Goal: Task Accomplishment & Management: Complete application form

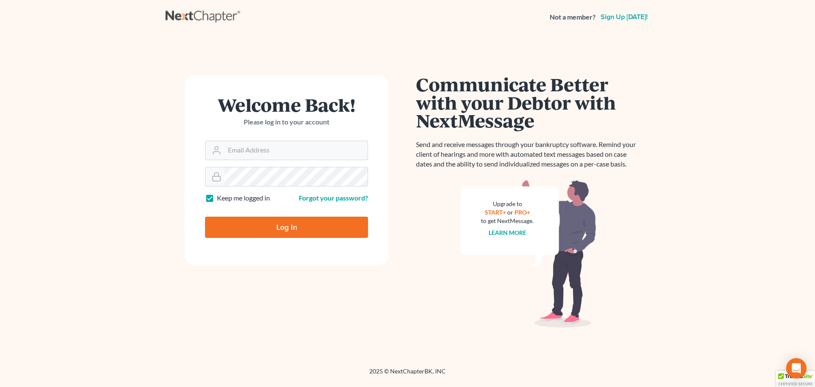
type input "Robertaltagen@altagenlaw.com"
drag, startPoint x: 257, startPoint y: 228, endPoint x: 262, endPoint y: 224, distance: 5.8
click at [257, 227] on input "Log In" at bounding box center [286, 227] width 163 height 21
type input "Thinking..."
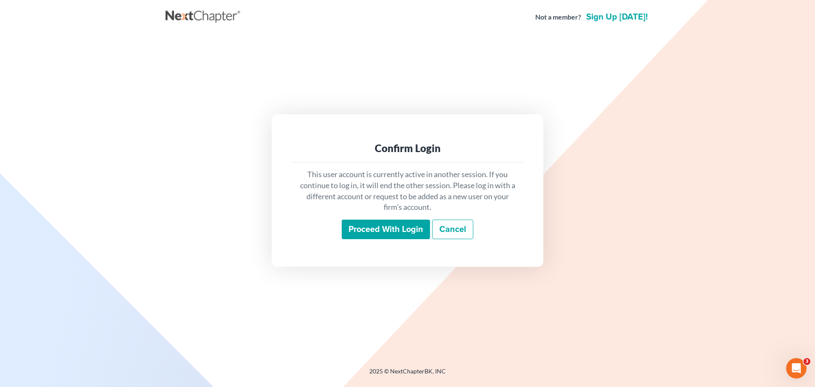
click at [386, 234] on input "Proceed with login" at bounding box center [386, 229] width 88 height 20
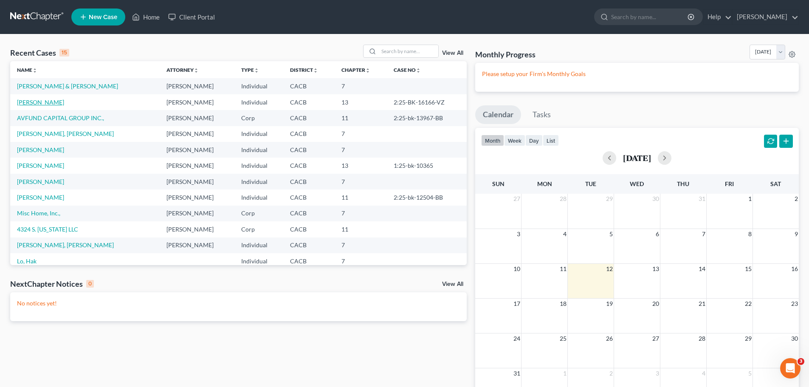
click at [38, 104] on link "[PERSON_NAME]" at bounding box center [40, 101] width 47 height 7
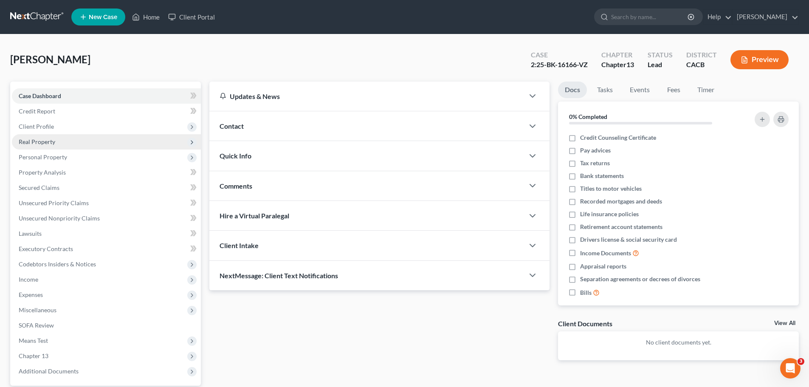
click at [50, 145] on span "Real Property" at bounding box center [37, 141] width 37 height 7
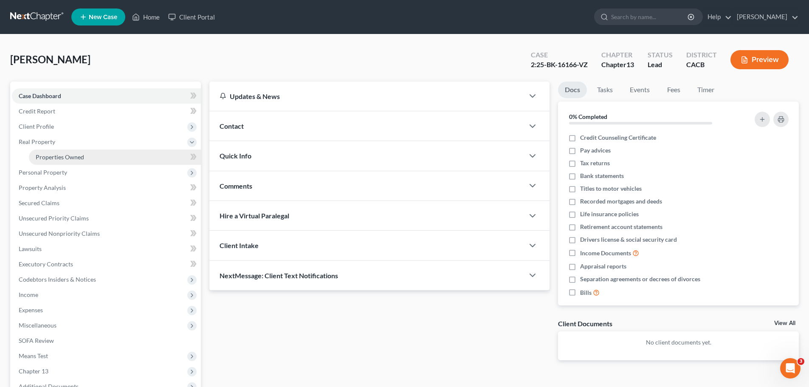
click at [58, 157] on span "Properties Owned" at bounding box center [60, 156] width 48 height 7
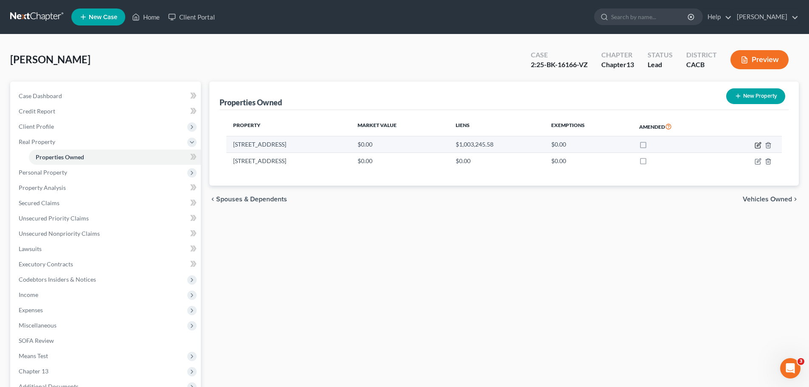
click at [757, 145] on icon "button" at bounding box center [757, 145] width 7 height 7
select select "4"
select select "3"
select select "0"
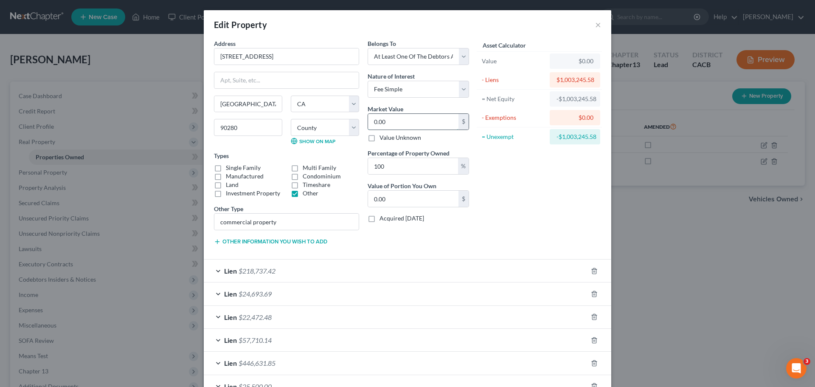
click at [399, 114] on input "0.00" at bounding box center [413, 122] width 90 height 16
type input "9"
type input "9.00"
type input "90"
type input "90.00"
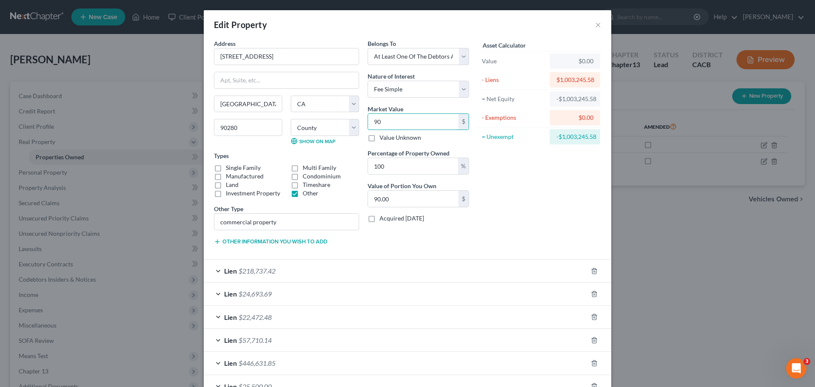
type input "900"
type input "900.00"
type input "9000"
type input "9,000.00"
type input "9,0000"
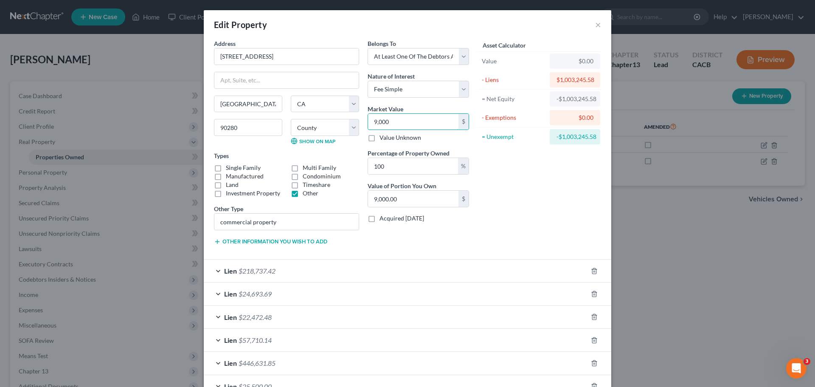
type input "90,000.00"
type input "90,0000"
type input "900,000.00"
type input "900,000"
click at [524, 191] on div "Asset Calculator Value $900,000.00 - Liens $1,003,245.58 = Net Equity -$913,245…" at bounding box center [539, 145] width 132 height 213
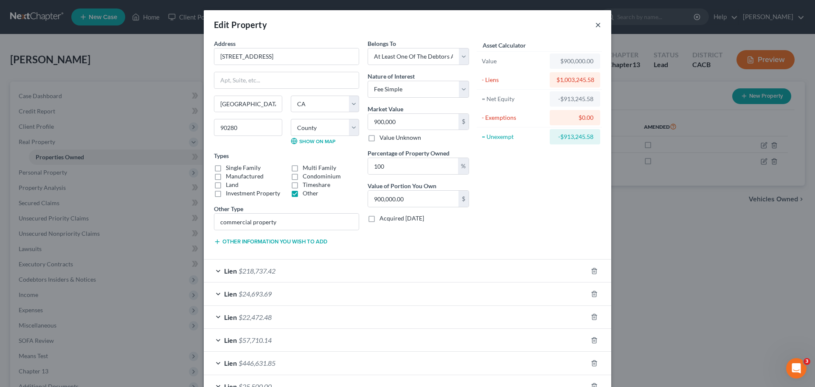
click at [595, 22] on button "×" at bounding box center [598, 25] width 6 height 10
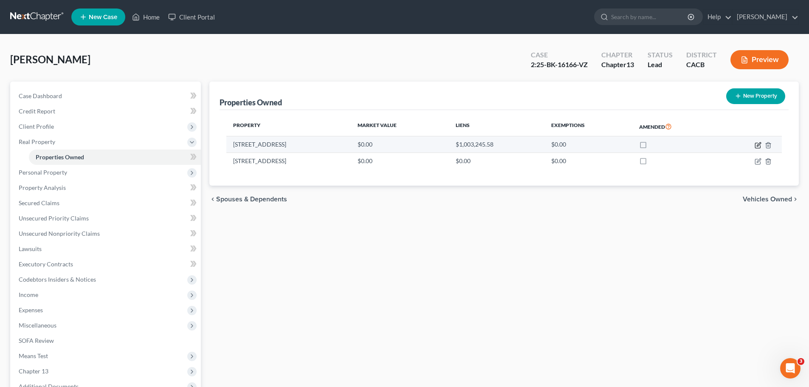
click at [757, 146] on icon "button" at bounding box center [759, 144] width 4 height 4
select select "4"
select select "3"
select select "0"
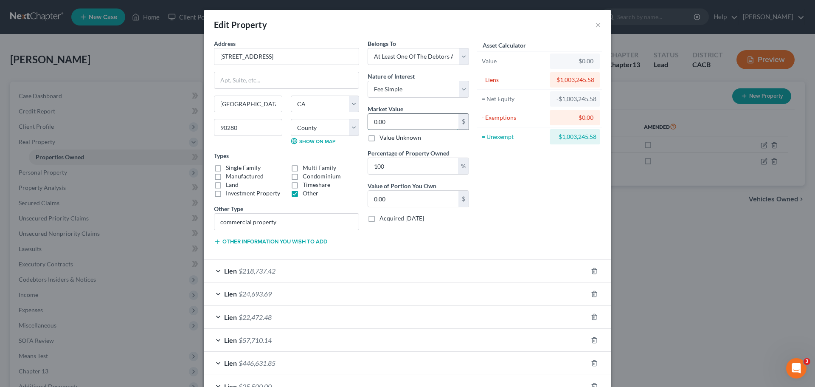
click at [449, 122] on input "0.00" at bounding box center [413, 122] width 90 height 16
type input "9"
type input "9.00"
type input "90"
type input "90.00"
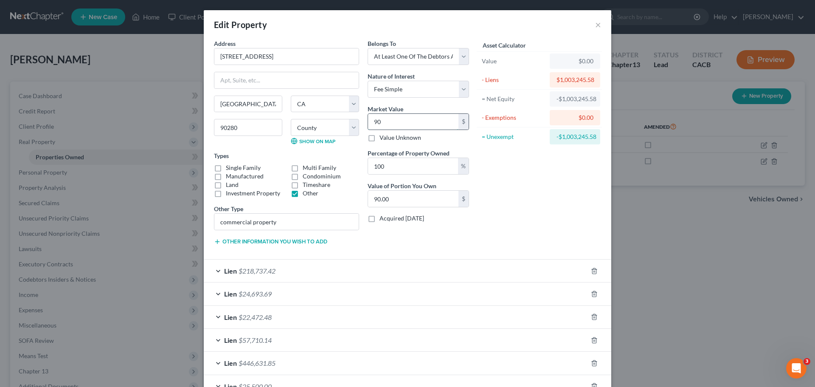
type input "900"
type input "900.00"
type input "9000"
type input "9,000.00"
type input "9,0000"
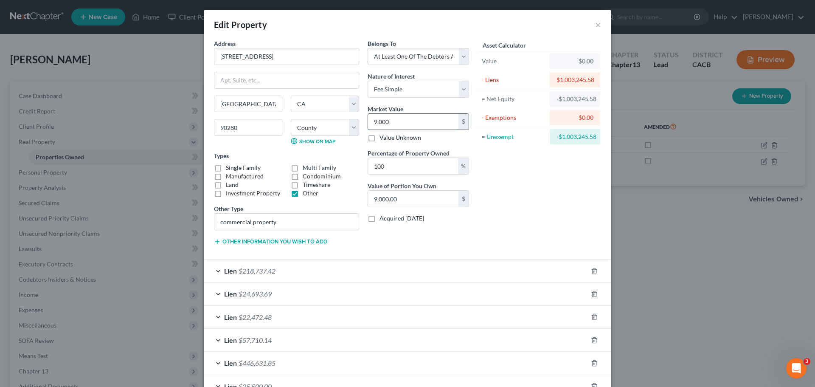
type input "90,000.00"
type input "90,0000"
type input "900,000.00"
type input "900,000"
click at [521, 183] on div "Asset Calculator Value $900,000.00 - Liens $1,003,245.58 = Net Equity -$913,245…" at bounding box center [539, 145] width 132 height 213
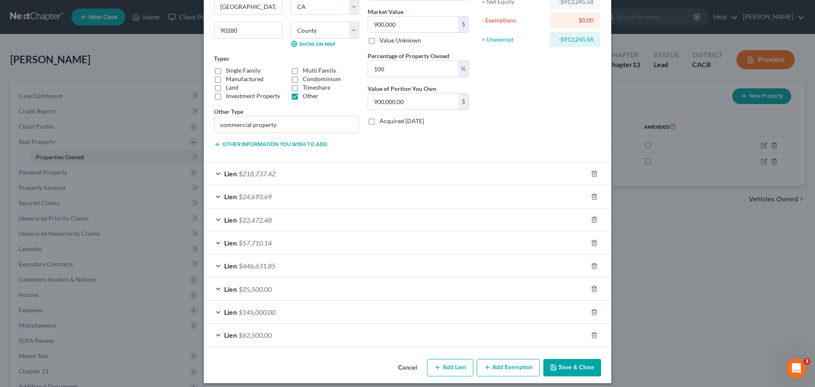
scroll to position [104, 0]
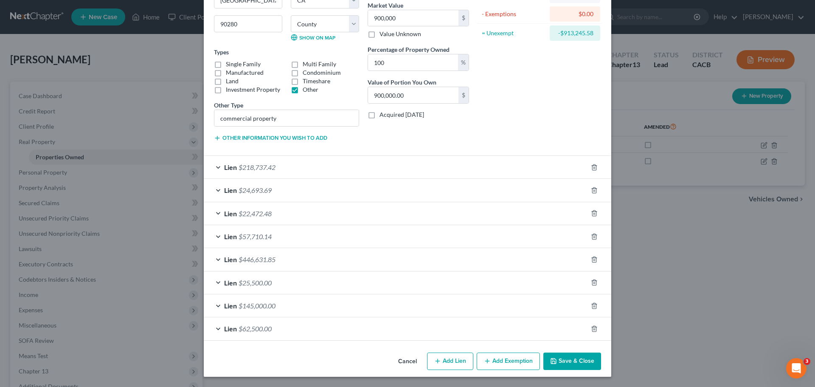
click at [559, 363] on button "Save & Close" at bounding box center [572, 361] width 58 height 18
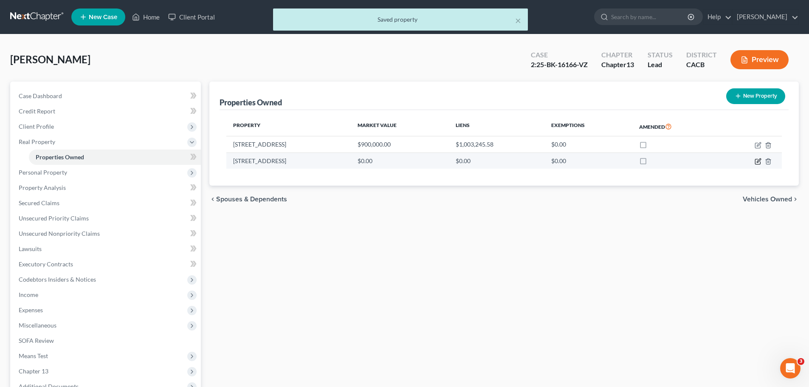
click at [757, 162] on icon "button" at bounding box center [759, 160] width 4 height 4
select select "4"
select select "36"
select select "3"
select select "0"
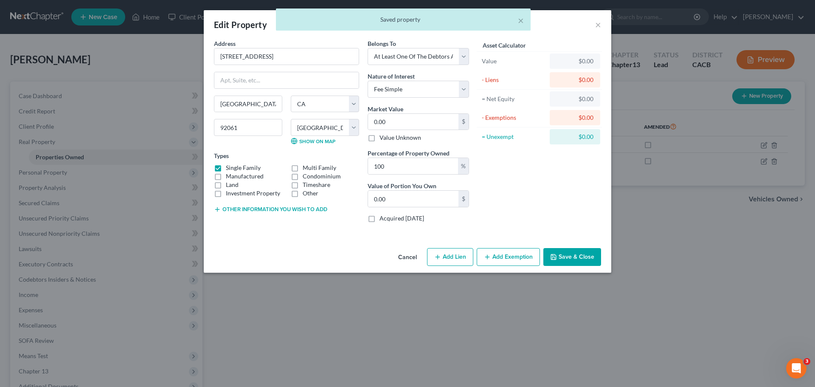
click at [405, 130] on div "Market Value 0.00 $ Value Unknown" at bounding box center [418, 123] width 101 height 38
click at [405, 121] on input "0.00" at bounding box center [413, 122] width 90 height 16
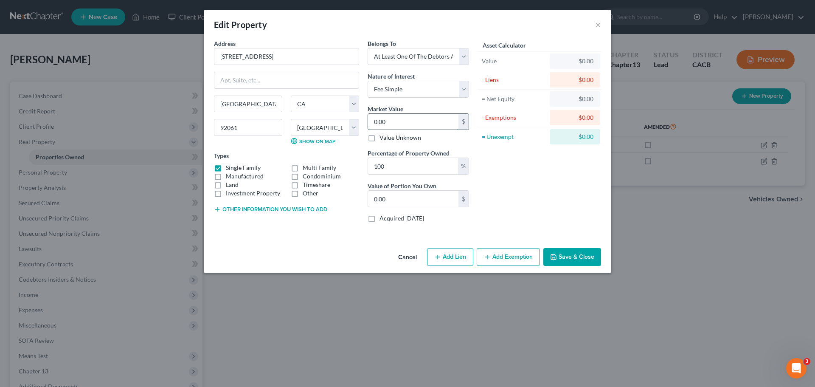
type input "6"
type input "6.00"
type input "60"
type input "60.00"
type input "600"
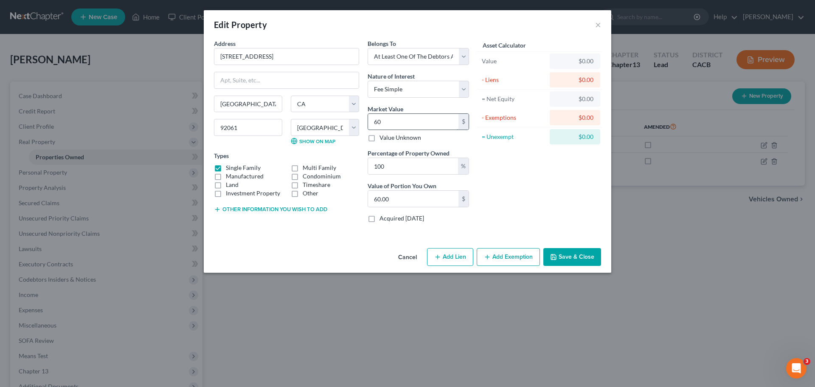
type input "600.00"
type input "6000"
type input "6,000.00"
type input "6,0000"
type input "60,000.00"
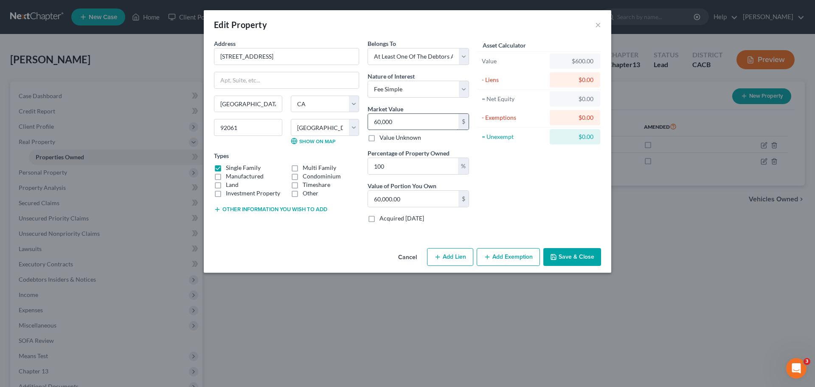
type input "60,0000"
type input "600,000.00"
type input "600,000"
click at [506, 169] on div "Asset Calculator Value $600,000.00 - Liens $0.00 = Net Equity $600.00 - Exempti…" at bounding box center [539, 134] width 132 height 190
click at [568, 256] on button "Save & Close" at bounding box center [572, 257] width 58 height 18
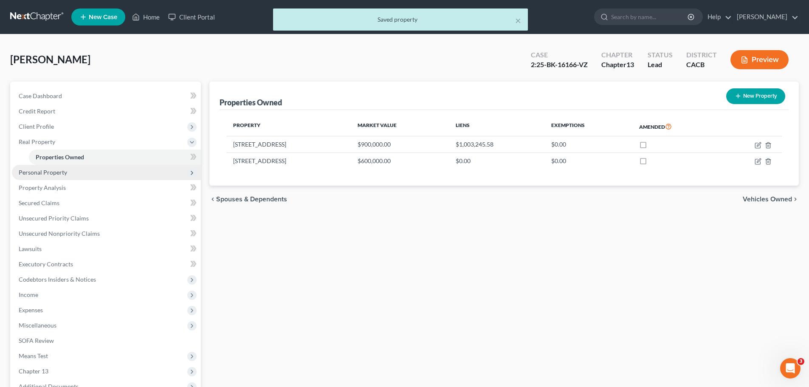
click at [64, 175] on span "Personal Property" at bounding box center [43, 172] width 48 height 7
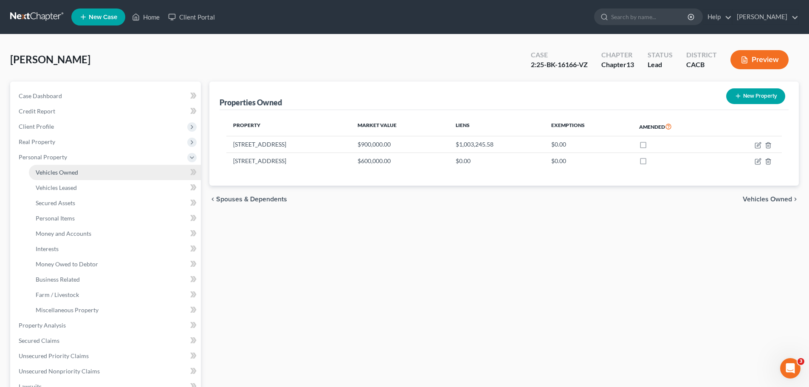
click at [68, 171] on span "Vehicles Owned" at bounding box center [57, 172] width 42 height 7
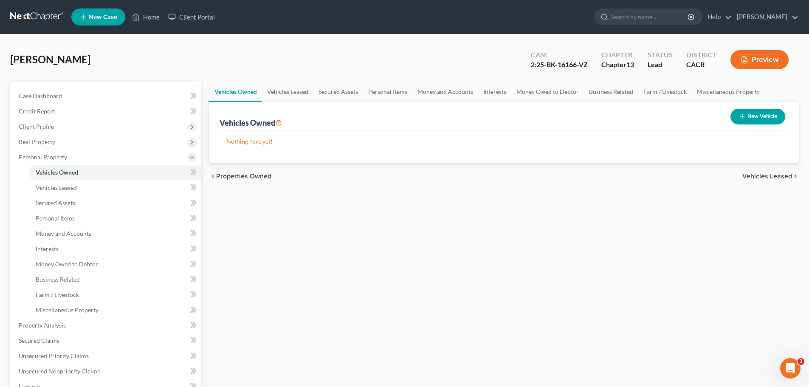
click at [759, 114] on button "New Vehicle" at bounding box center [757, 117] width 55 height 16
select select "0"
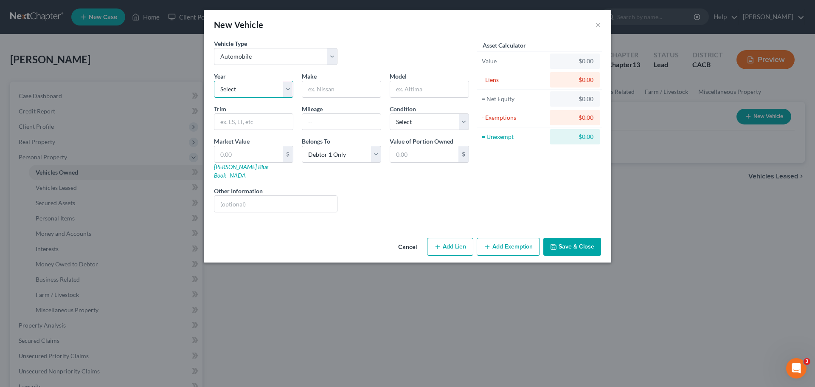
click at [258, 94] on select "Select 2026 2025 2024 2023 2022 2021 2020 2019 2018 2017 2016 2015 2014 2013 20…" at bounding box center [253, 89] width 79 height 17
select select "9"
click at [214, 81] on select "Select 2026 2025 2024 2023 2022 2021 2020 2019 2018 2017 2016 2015 2014 2013 20…" at bounding box center [253, 89] width 79 height 17
click at [332, 92] on input "text" at bounding box center [341, 89] width 79 height 16
type input "Chevy"
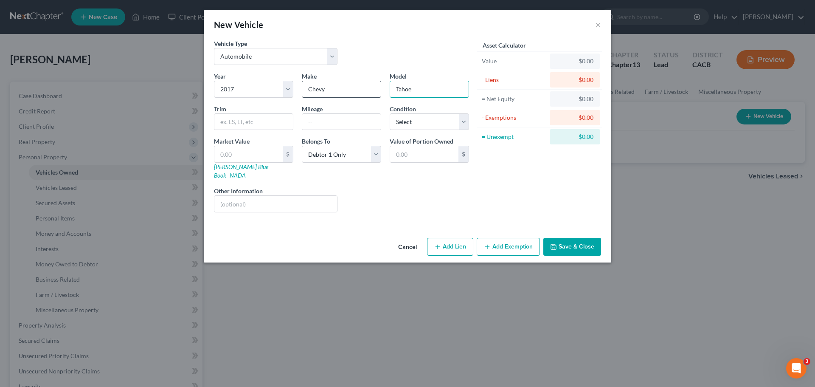
type input "Tahoe"
type input "200000"
click at [466, 123] on select "Select Excellent Very Good Good Fair Poor" at bounding box center [429, 121] width 79 height 17
select select "3"
click at [390, 113] on select "Select Excellent Very Good Good Fair Poor" at bounding box center [429, 121] width 79 height 17
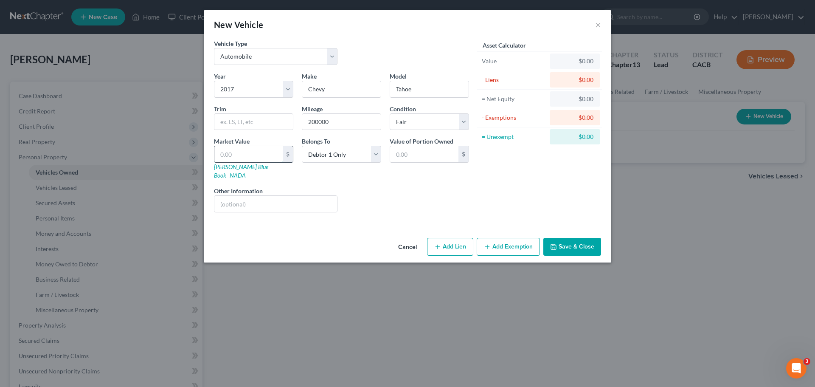
click at [253, 152] on input "text" at bounding box center [248, 154] width 68 height 16
type input "1"
type input "1.00"
type input "10"
type input "10.00"
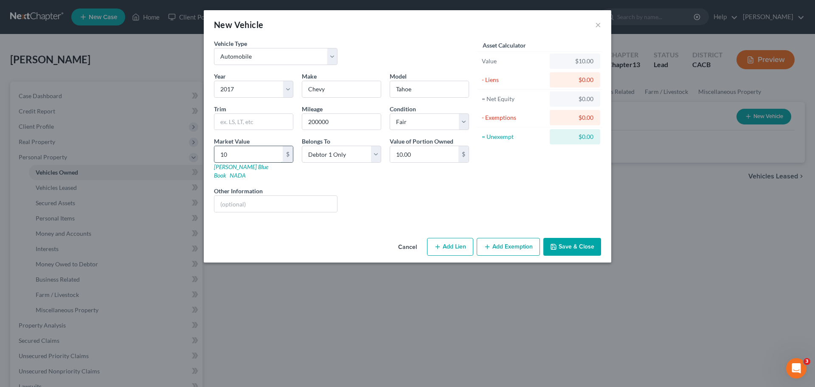
type input "1"
type input "1.00"
type input "8"
type input "8.00"
type input "80"
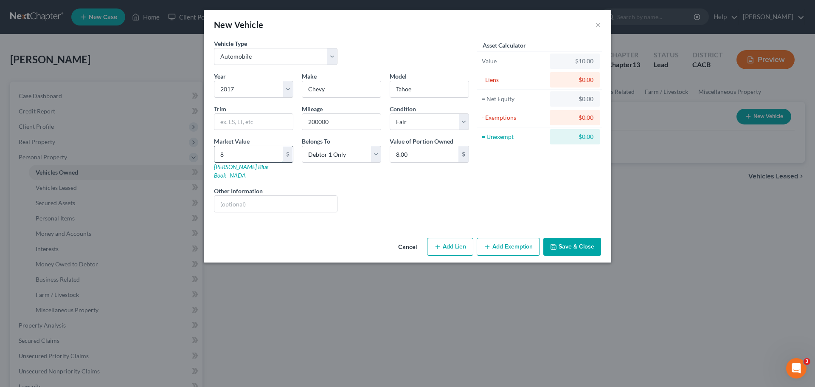
type input "80.00"
type input "800"
type input "800.00"
type input "8000"
type input "8,000.00"
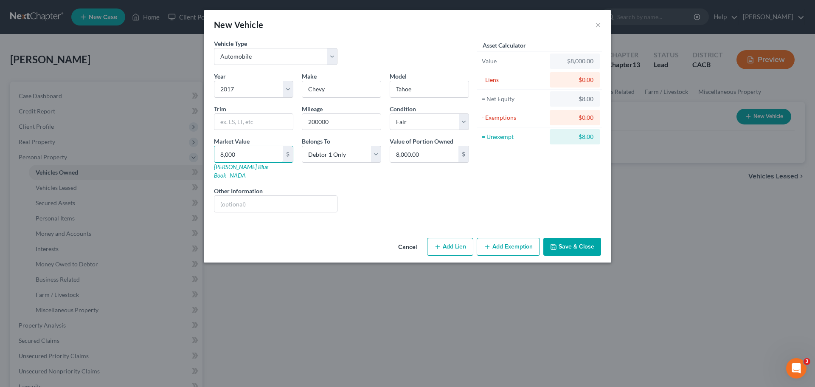
type input "8,000"
click at [369, 186] on div "Liens Select" at bounding box center [408, 199] width 132 height 26
click at [511, 242] on button "Add Exemption" at bounding box center [508, 247] width 63 height 18
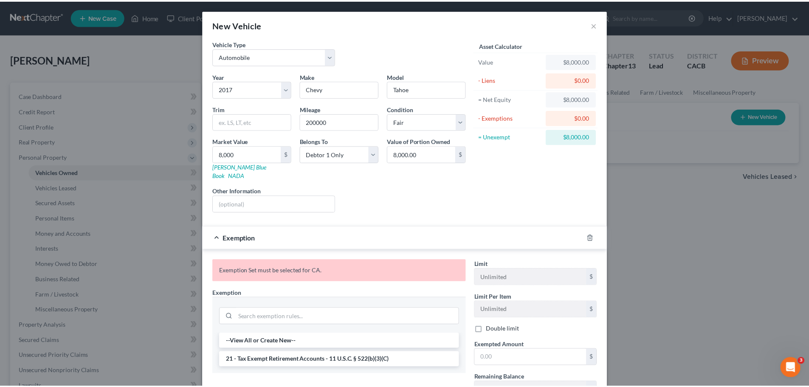
scroll to position [64, 0]
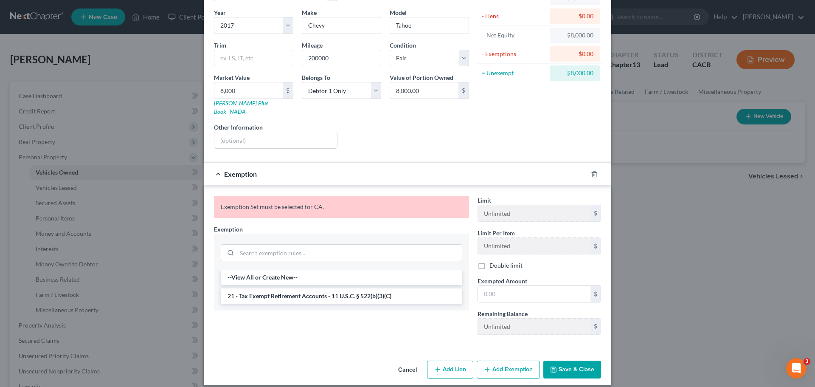
click at [563, 363] on button "Save & Close" at bounding box center [572, 369] width 58 height 18
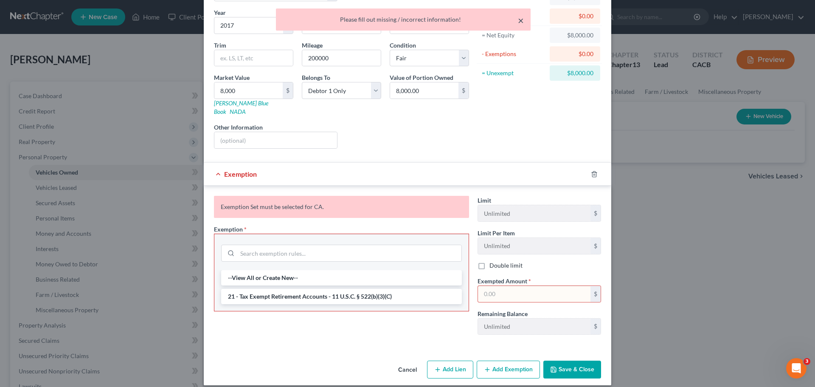
click at [521, 18] on button "×" at bounding box center [521, 20] width 6 height 10
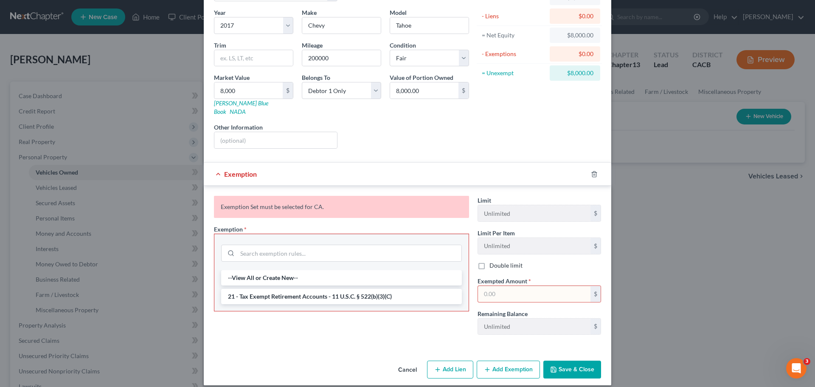
click at [564, 366] on button "Save & Close" at bounding box center [572, 369] width 58 height 18
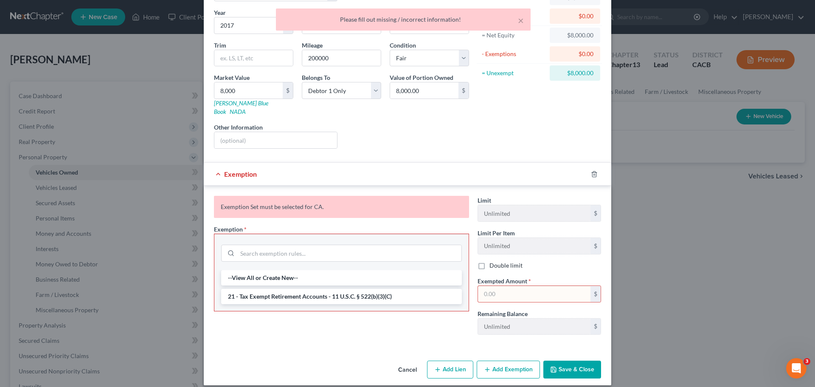
click at [339, 214] on div "Exemption Set must be selected for CA. Exemption * --View All or Create New-- 2…" at bounding box center [342, 269] width 264 height 146
click at [262, 247] on input "search" at bounding box center [349, 253] width 224 height 16
click at [408, 361] on button "Cancel" at bounding box center [407, 369] width 32 height 17
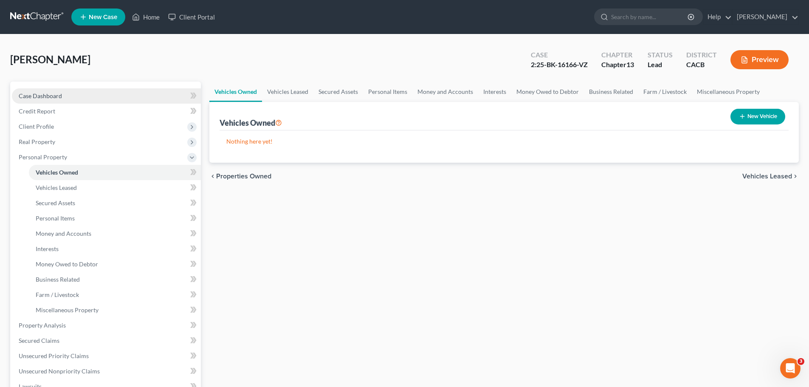
click at [53, 101] on link "Case Dashboard" at bounding box center [106, 95] width 189 height 15
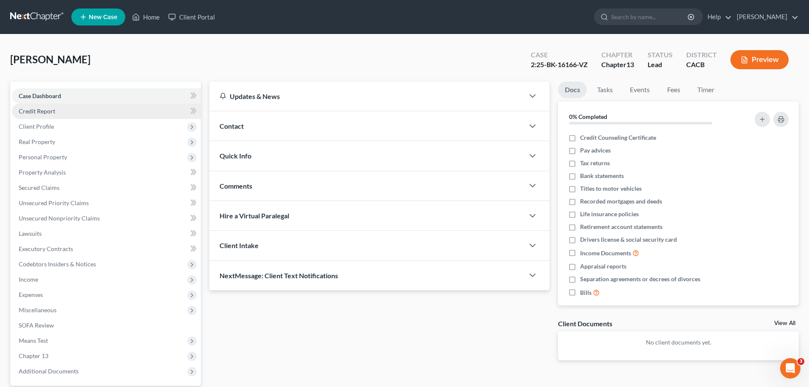
click at [47, 112] on span "Credit Report" at bounding box center [37, 110] width 37 height 7
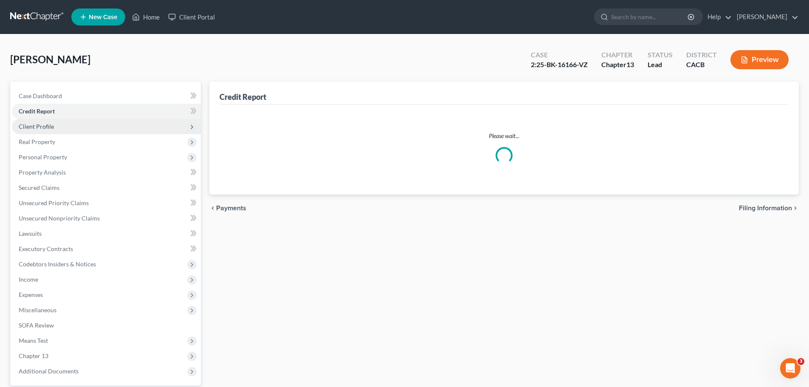
click at [40, 126] on span "Client Profile" at bounding box center [36, 126] width 35 height 7
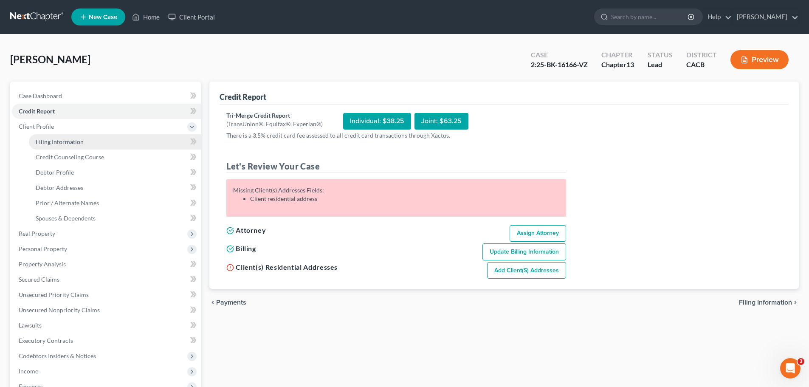
click at [40, 144] on span "Filing Information" at bounding box center [60, 141] width 48 height 7
select select "0"
select select "3"
select select "0"
select select "3"
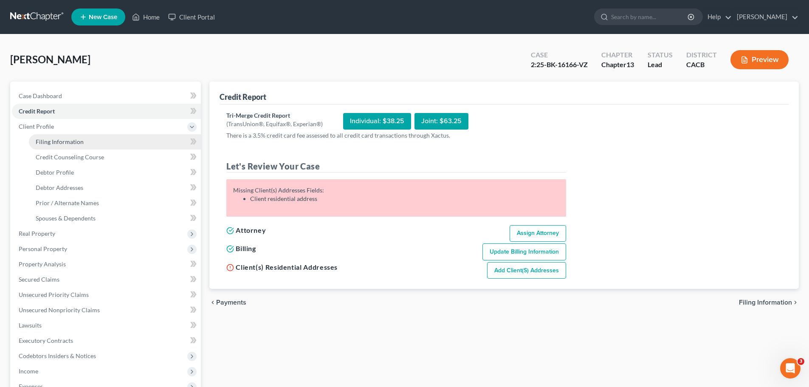
select select "4"
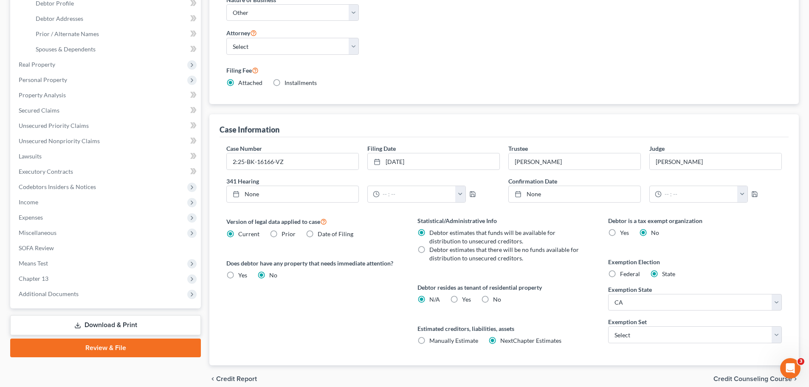
scroll to position [170, 0]
click at [623, 336] on select "Select 703 704" at bounding box center [695, 333] width 174 height 17
select select "0"
click at [608, 325] on select "Select 703 704" at bounding box center [695, 333] width 174 height 17
click at [595, 362] on div "Statistical/Administrative Info Debtor estimates that funds will be available f…" at bounding box center [504, 289] width 191 height 149
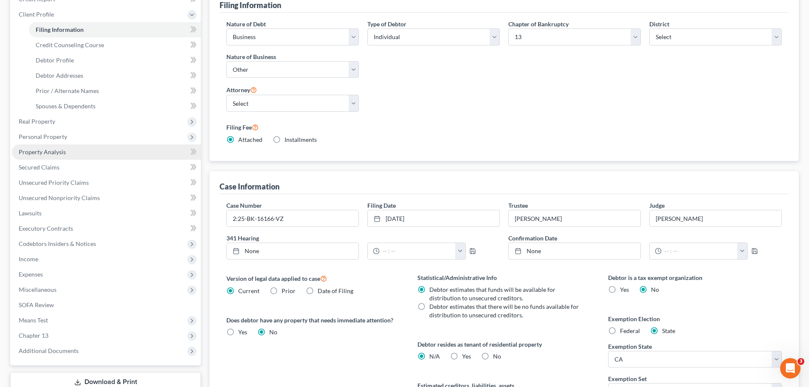
scroll to position [79, 0]
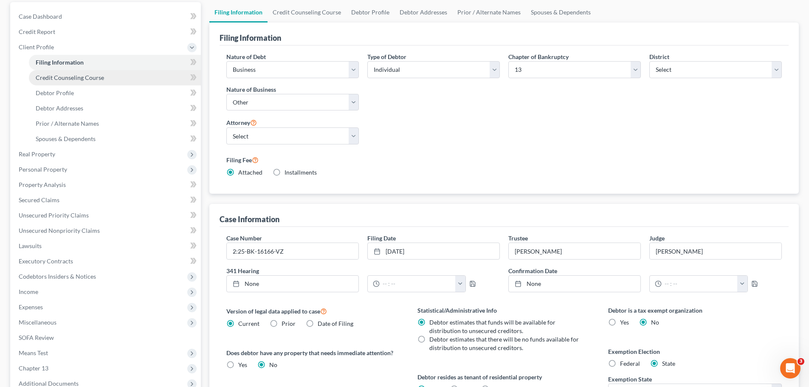
click at [54, 81] on link "Credit Counseling Course" at bounding box center [115, 77] width 172 height 15
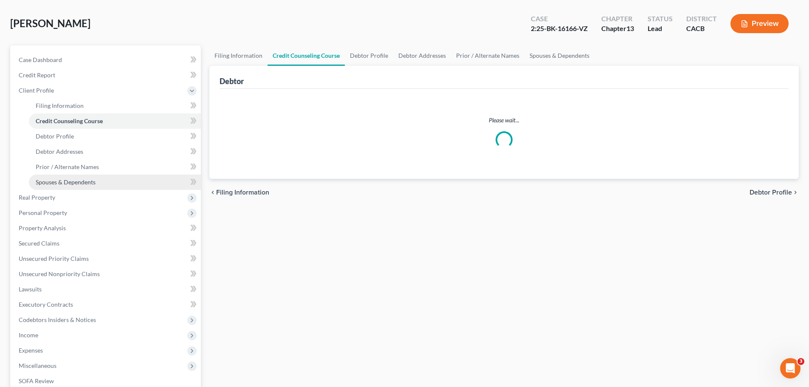
scroll to position [85, 0]
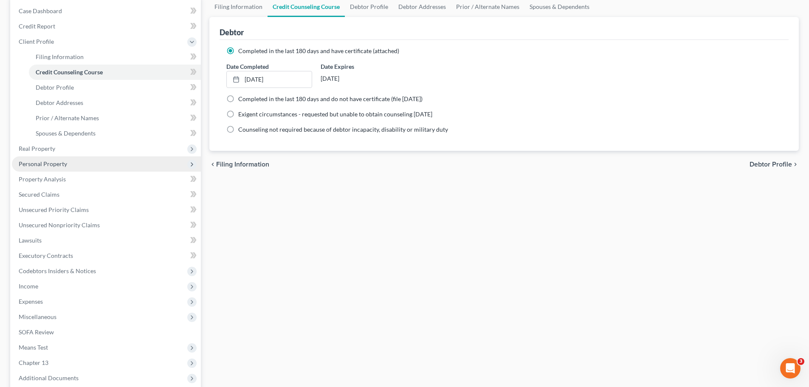
click at [51, 166] on span "Personal Property" at bounding box center [43, 163] width 48 height 7
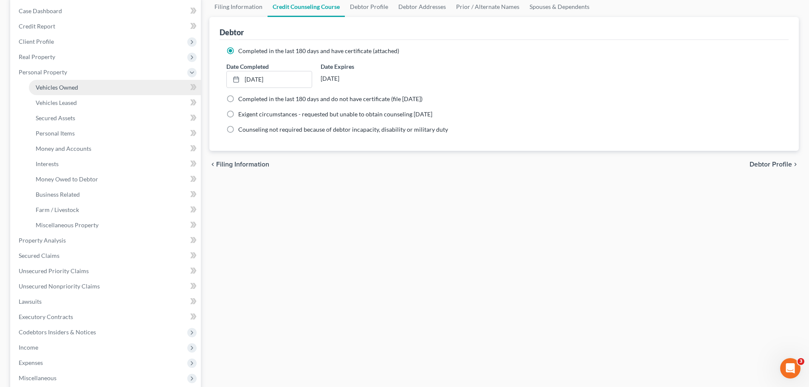
click at [53, 85] on span "Vehicles Owned" at bounding box center [57, 87] width 42 height 7
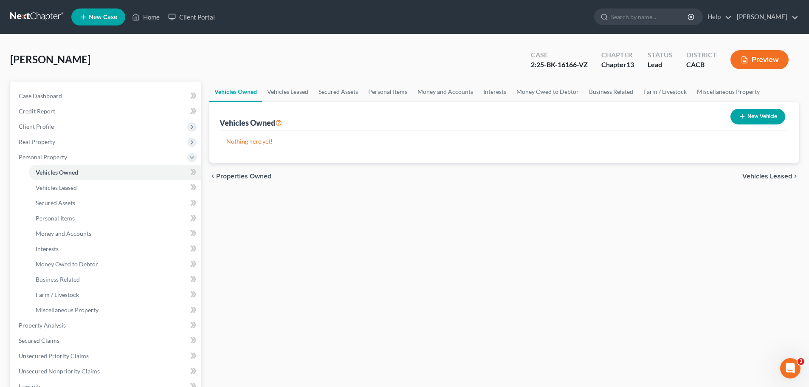
click at [760, 121] on button "New Vehicle" at bounding box center [757, 117] width 55 height 16
select select "0"
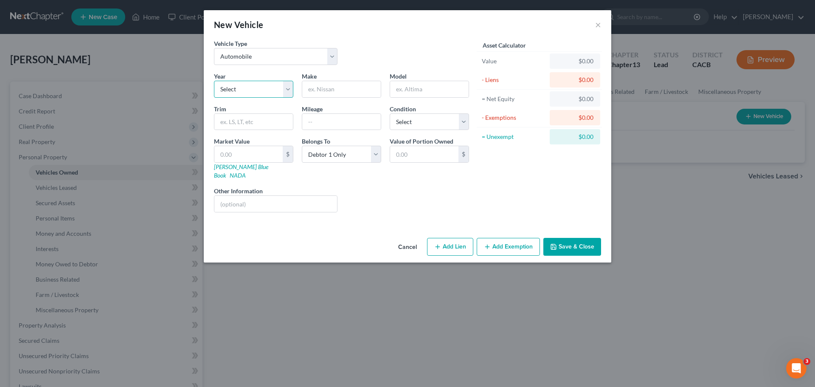
click at [256, 94] on select "Select 2026 2025 2024 2023 2022 2021 2020 2019 2018 2017 2016 2015 2014 2013 20…" at bounding box center [253, 89] width 79 height 17
select select "9"
click at [214, 81] on select "Select 2026 2025 2024 2023 2022 2021 2020 2019 2018 2017 2016 2015 2014 2013 20…" at bounding box center [253, 89] width 79 height 17
click at [332, 87] on input "text" at bounding box center [341, 89] width 79 height 16
type input "Chevy"
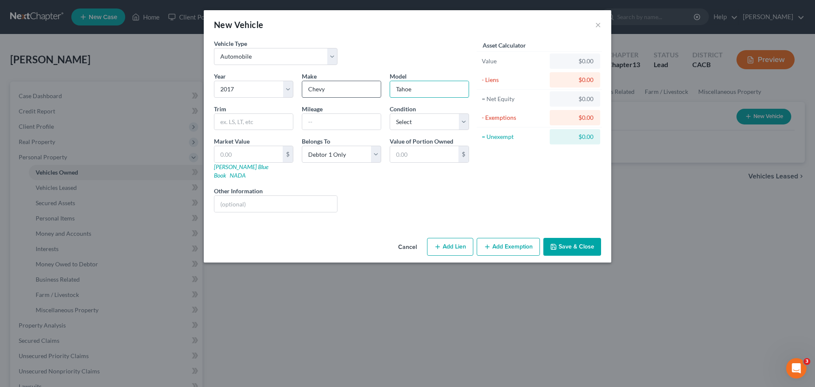
type input "Tahoe"
click at [326, 124] on input "text" at bounding box center [341, 122] width 79 height 16
type input "200000="
click at [394, 126] on select "Select Excellent Very Good Good Fair Poor" at bounding box center [429, 121] width 79 height 17
select select "3"
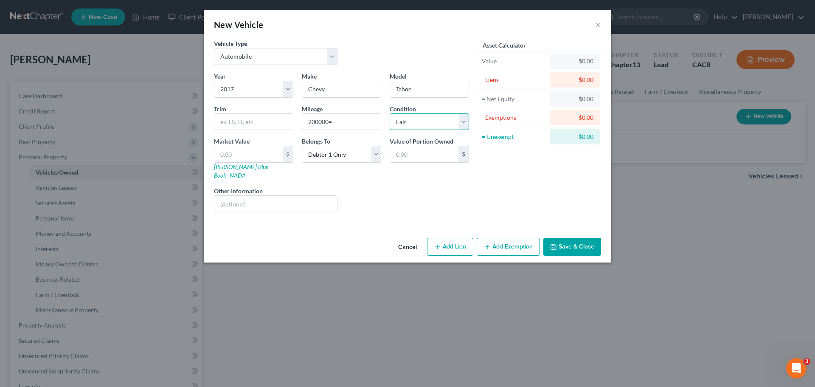
click at [390, 113] on select "Select Excellent Very Good Good Fair Poor" at bounding box center [429, 121] width 79 height 17
click at [245, 155] on input "text" at bounding box center [248, 154] width 68 height 16
type input "8"
type input "8.00"
type input "80"
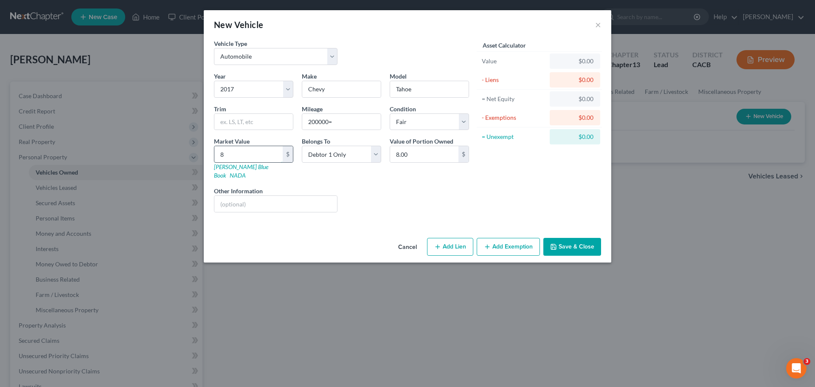
type input "80.00"
type input "800"
type input "800.00"
type input "8000"
type input "8,000.00"
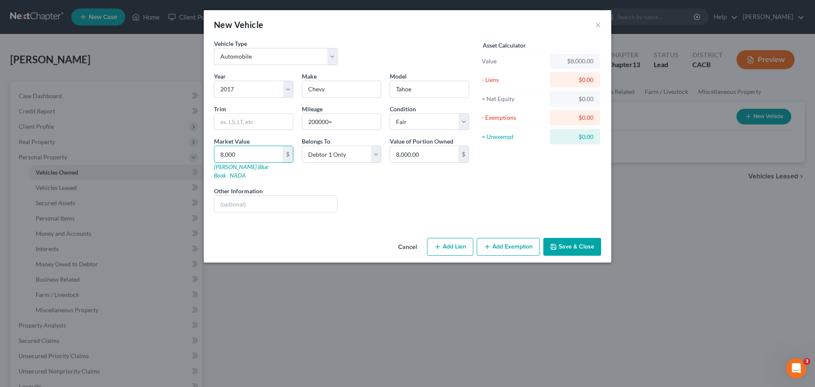
type input "8,000"
click at [378, 176] on div "Year Select 2026 2025 2024 2023 2022 2021 2020 2019 2018 2017 2016 2015 2014 20…" at bounding box center [342, 145] width 264 height 147
click at [509, 244] on button "Add Exemption" at bounding box center [508, 247] width 63 height 18
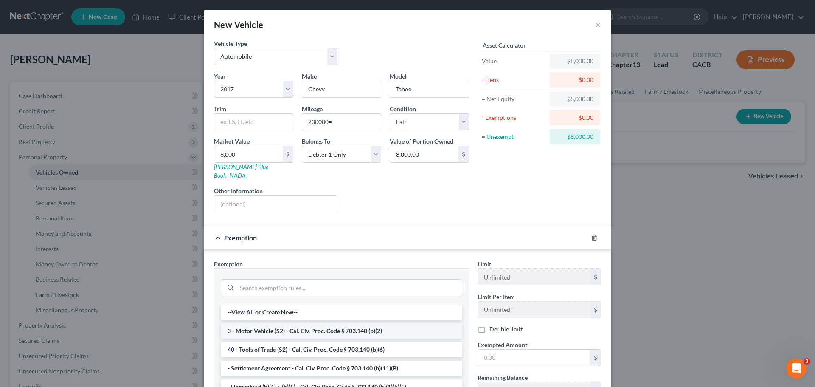
click at [276, 324] on li "3 - Motor Vehicle (S2) - Cal. Civ. Proc. Code § 703.140 (b)(2)" at bounding box center [342, 330] width 242 height 15
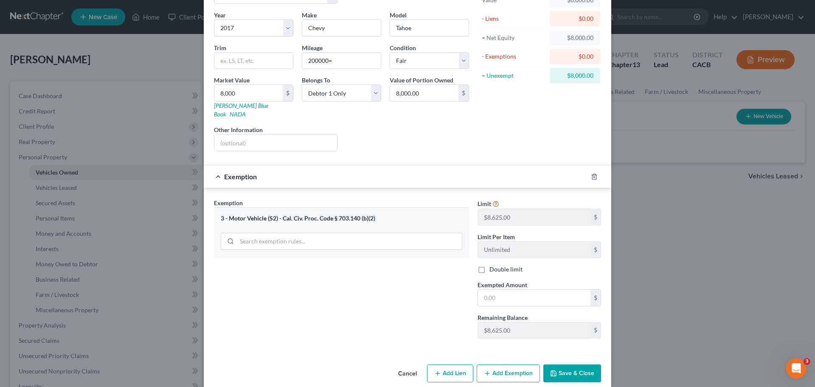
scroll to position [65, 0]
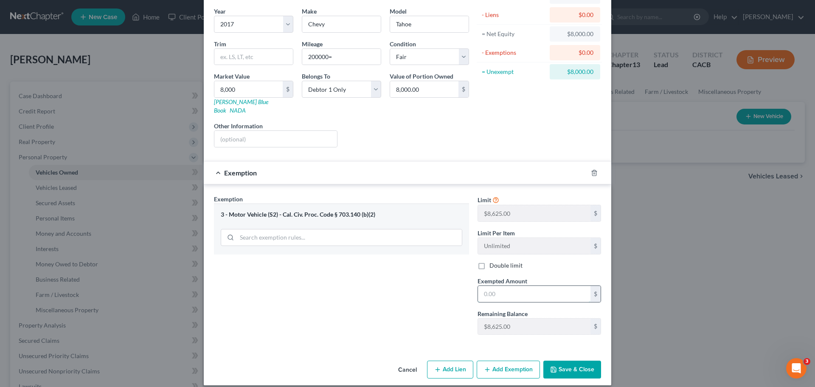
click at [498, 290] on input "text" at bounding box center [534, 294] width 113 height 16
type input "8,000"
click at [437, 305] on div "Exemption Set must be selected for CA. Exemption * 3 - Motor Vehicle (S2) - Cal…" at bounding box center [342, 267] width 264 height 147
click at [556, 362] on button "Save & Close" at bounding box center [572, 369] width 58 height 18
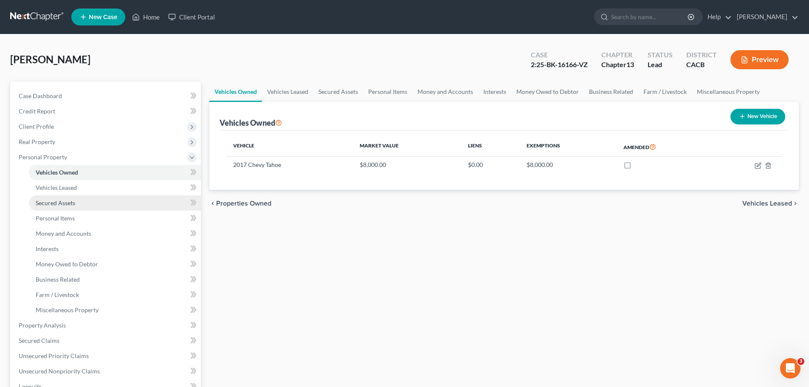
click at [51, 206] on span "Secured Assets" at bounding box center [55, 202] width 39 height 7
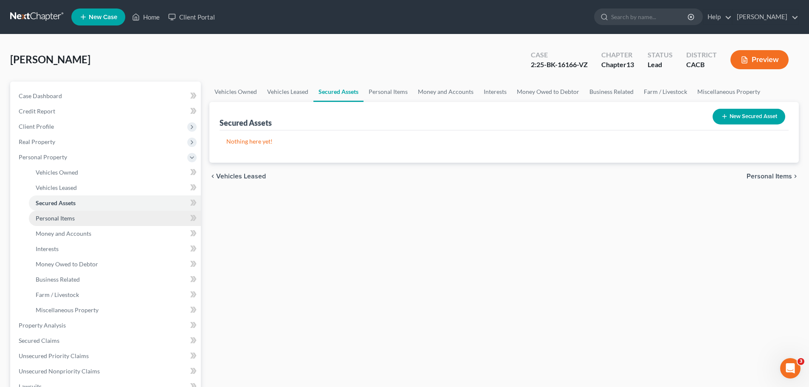
click at [58, 221] on span "Personal Items" at bounding box center [55, 217] width 39 height 7
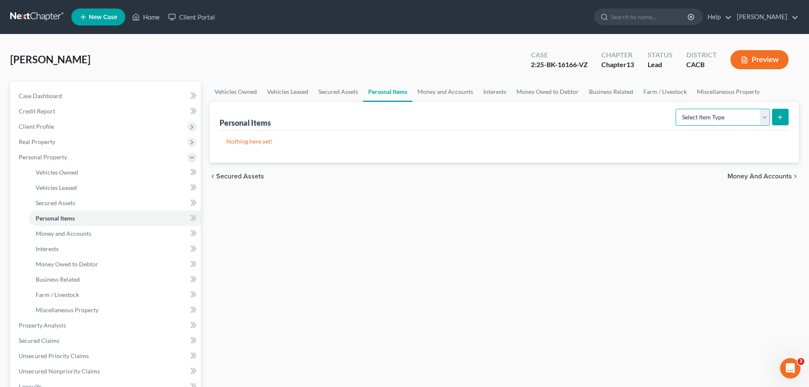
click at [730, 115] on select "Select Item Type Clothing Collectibles Of Value Electronics Firearms Household …" at bounding box center [722, 117] width 94 height 17
select select "clothing"
click at [676, 109] on select "Select Item Type Clothing Collectibles Of Value Electronics Firearms Household …" at bounding box center [722, 117] width 94 height 17
click at [777, 112] on button "submit" at bounding box center [780, 117] width 17 height 17
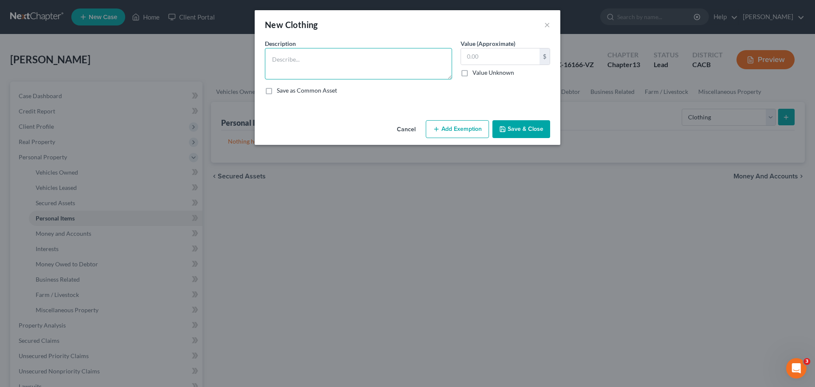
click at [286, 65] on textarea at bounding box center [358, 63] width 187 height 31
type textarea "everyday clothes/clothing"
type input "200"
click at [469, 93] on div "Save as Common Asset" at bounding box center [407, 90] width 285 height 8
click at [460, 133] on button "Add Exemption" at bounding box center [457, 129] width 63 height 18
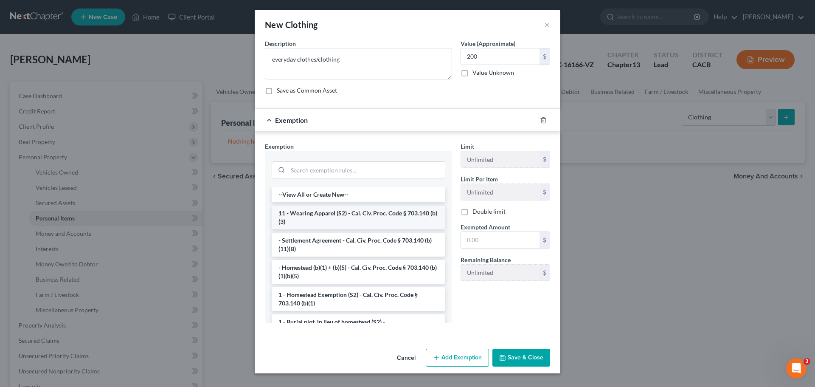
click at [338, 218] on li "11 - Wearing Apparel (S2) - Cal. Civ. Proc. Code § 703.140 (b)(3)" at bounding box center [359, 217] width 174 height 24
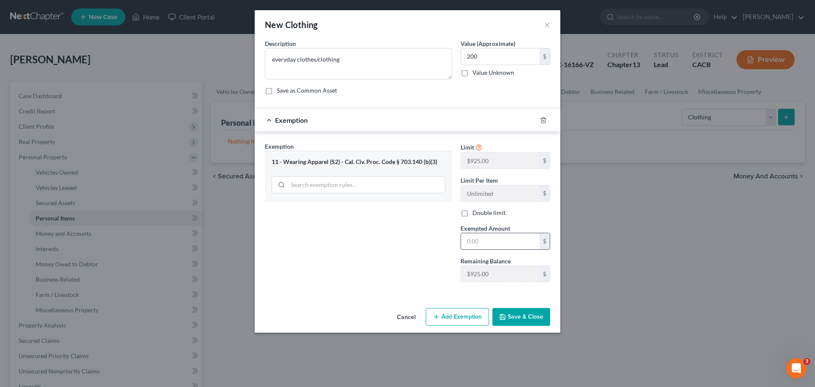
click at [481, 241] on input "text" at bounding box center [500, 241] width 79 height 16
type input "4"
type input "300"
click at [419, 223] on div "Exemption Set must be selected for CA. Exemption * 11 - Wearing Apparel (S2) - …" at bounding box center [359, 215] width 196 height 147
click at [480, 53] on input "200" at bounding box center [500, 56] width 79 height 16
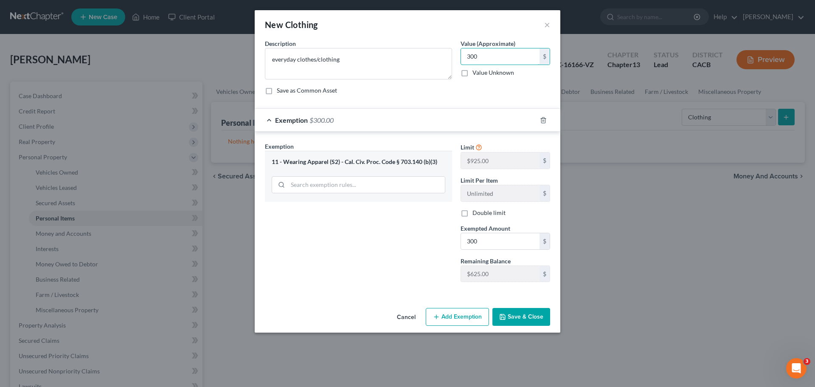
type input "300"
click at [477, 91] on div "Save as Common Asset" at bounding box center [407, 90] width 285 height 8
click at [521, 317] on button "Save & Close" at bounding box center [521, 317] width 58 height 18
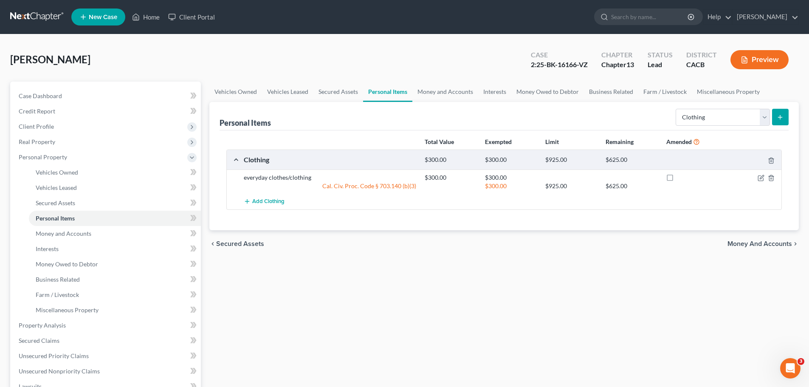
click at [780, 115] on icon "submit" at bounding box center [780, 117] width 7 height 7
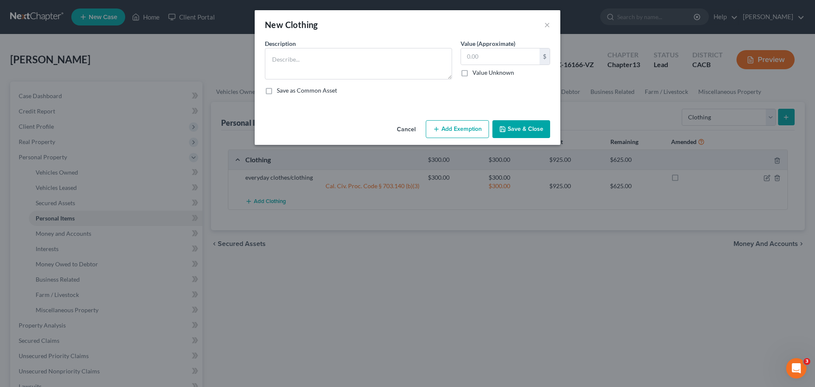
click at [544, 26] on div "New Clothing ×" at bounding box center [408, 24] width 306 height 29
click at [547, 27] on button "×" at bounding box center [547, 25] width 6 height 10
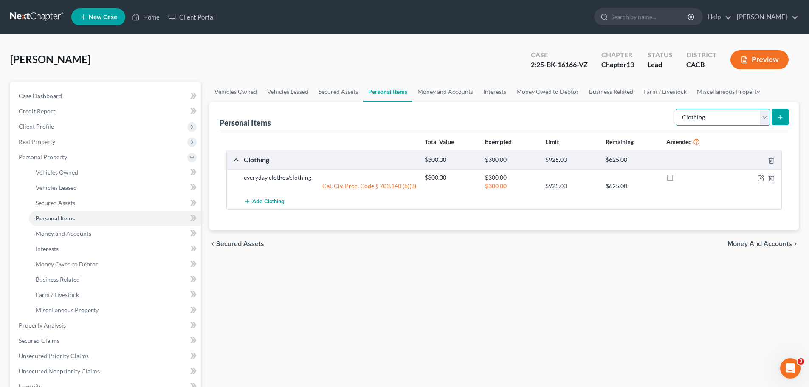
click at [758, 117] on select "Select Item Type Clothing Collectibles Of Value Electronics Firearms Household …" at bounding box center [722, 117] width 94 height 17
select select "household_goods"
click at [676, 109] on select "Select Item Type Clothing Collectibles Of Value Electronics Firearms Household …" at bounding box center [722, 117] width 94 height 17
click at [783, 115] on icon "submit" at bounding box center [780, 117] width 7 height 7
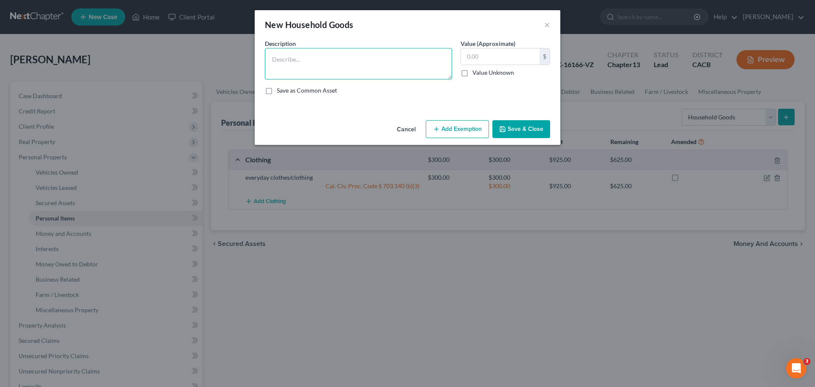
click at [291, 59] on textarea at bounding box center [358, 63] width 187 height 31
type textarea "Miscellaneous household goods and furniture"
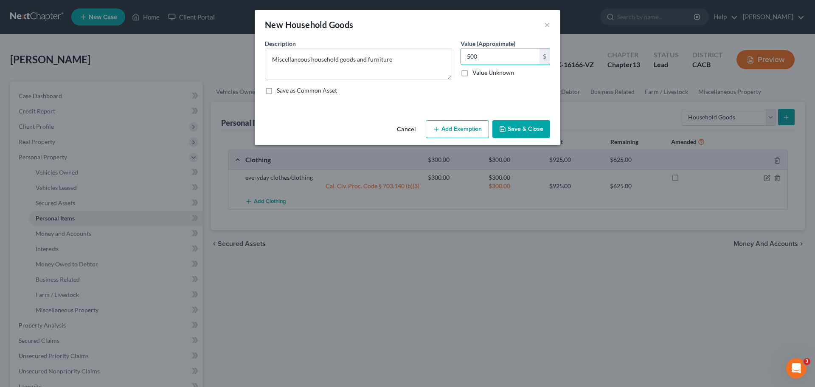
type input "500"
click at [489, 97] on div "Description * Miscellaneous household goods and furniture Value (Approximate) 5…" at bounding box center [408, 70] width 294 height 62
click at [451, 132] on button "Add Exemption" at bounding box center [457, 129] width 63 height 18
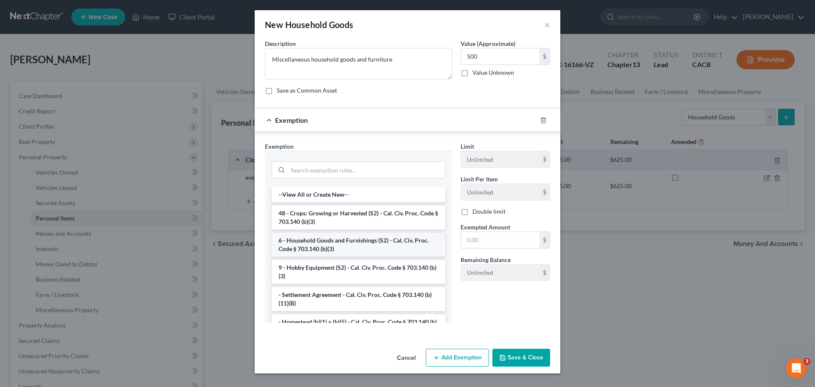
click at [411, 247] on li "6 - Household Goods and Furnishings (S2) - Cal. Civ. Proc. Code § 703.140 (b)(3)" at bounding box center [359, 245] width 174 height 24
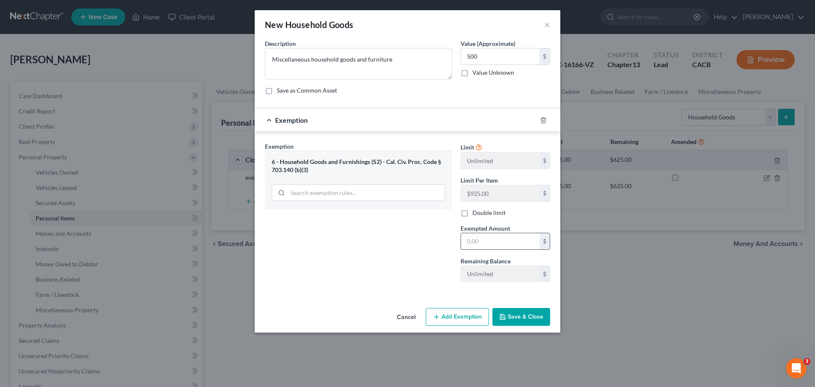
click at [472, 242] on input "text" at bounding box center [500, 241] width 79 height 16
type input "500"
click at [521, 321] on button "Save & Close" at bounding box center [521, 317] width 58 height 18
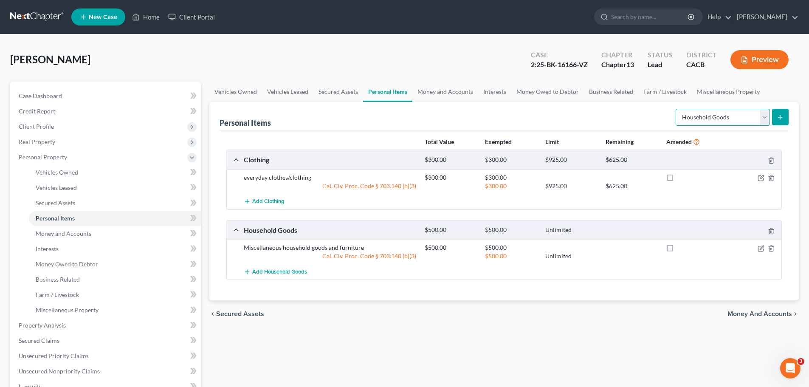
click at [768, 122] on select "Select Item Type Clothing Collectibles Of Value Electronics Firearms Household …" at bounding box center [722, 117] width 94 height 17
select select "electronics"
click at [676, 109] on select "Select Item Type Clothing Collectibles Of Value Electronics Firearms Household …" at bounding box center [722, 117] width 94 height 17
click at [783, 118] on icon "submit" at bounding box center [780, 117] width 7 height 7
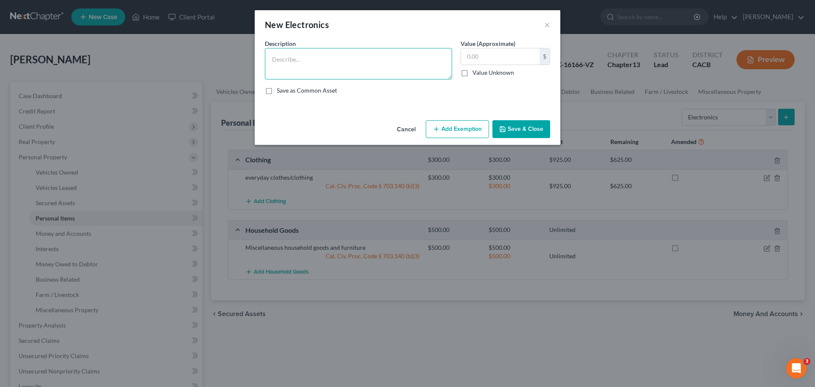
click at [295, 62] on textarea at bounding box center [358, 63] width 187 height 31
type textarea "Two televisions; cell phone; computer"
type input "300"
click at [450, 132] on button "Add Exemption" at bounding box center [457, 129] width 63 height 18
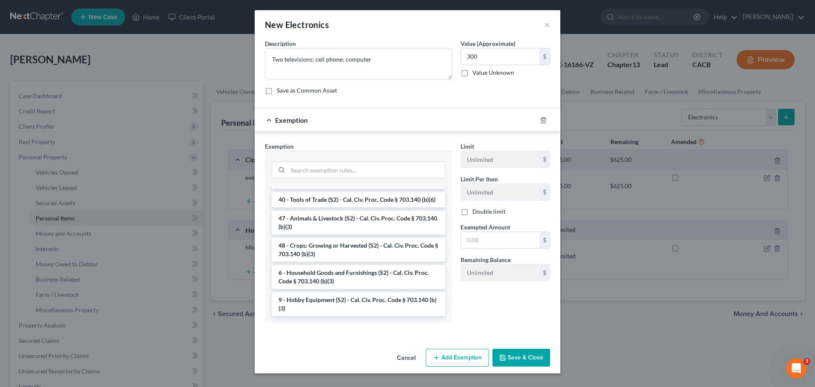
scroll to position [693, 0]
click at [362, 278] on li "6 - Household Goods and Furnishings (S2) - Cal. Civ. Proc. Code § 703.140 (b)(3)" at bounding box center [359, 277] width 174 height 24
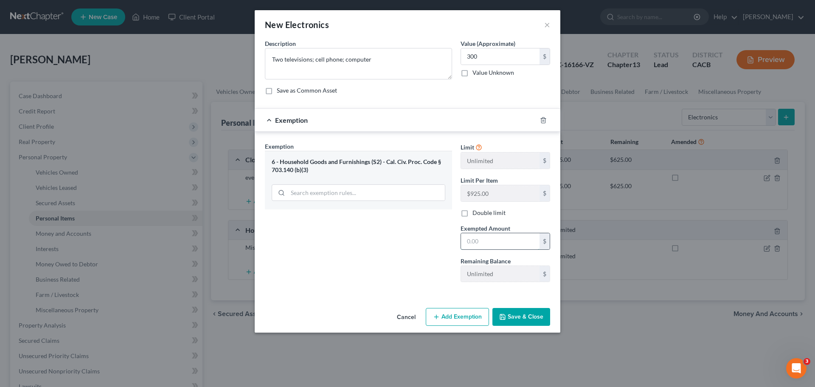
click at [486, 243] on input "text" at bounding box center [500, 241] width 79 height 16
type input "300"
click at [478, 261] on label "Remaining Balance" at bounding box center [486, 260] width 50 height 9
click at [517, 321] on button "Save & Close" at bounding box center [521, 317] width 58 height 18
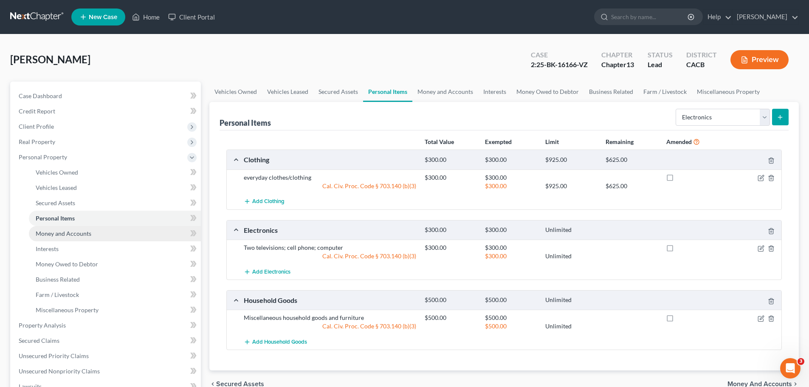
click at [61, 232] on span "Money and Accounts" at bounding box center [64, 233] width 56 height 7
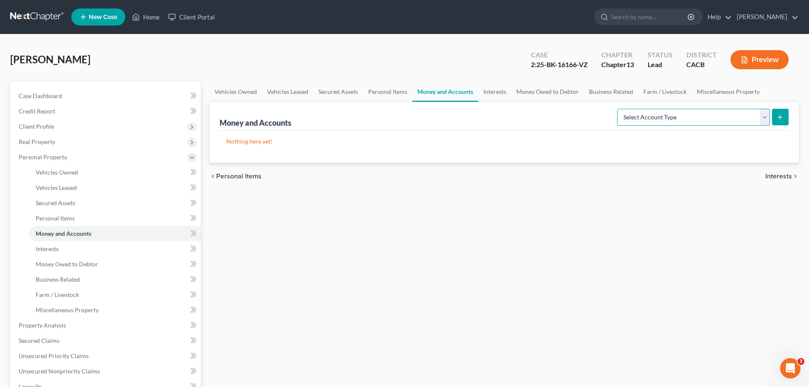
click at [653, 119] on select "Select Account Type Brokerage Cash on Hand Certificates of Deposit Checking Acc…" at bounding box center [693, 117] width 153 height 17
select select "savings"
click at [619, 109] on select "Select Account Type Brokerage Cash on Hand Certificates of Deposit Checking Acc…" at bounding box center [693, 117] width 153 height 17
click at [780, 115] on icon "submit" at bounding box center [780, 117] width 7 height 7
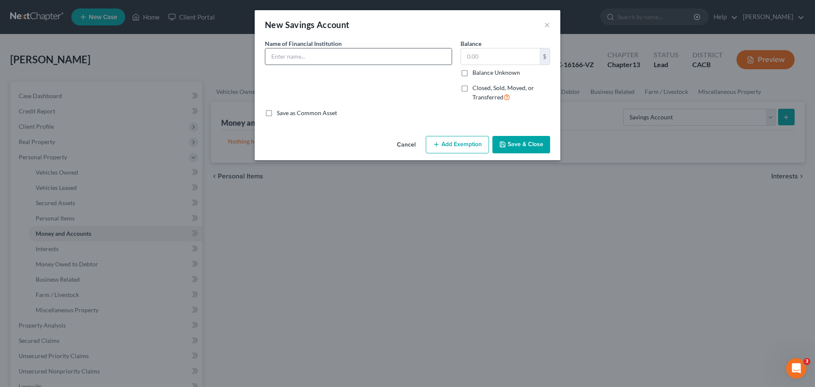
click at [292, 61] on input "text" at bounding box center [358, 56] width 186 height 16
type input "[PERSON_NAME] Fargo Bank NA"
type input "300"
drag, startPoint x: 387, startPoint y: 93, endPoint x: 430, endPoint y: 107, distance: 45.8
click at [388, 93] on div "Name of Financial Institution * [PERSON_NAME] Fargo Bank NA" at bounding box center [359, 74] width 196 height 70
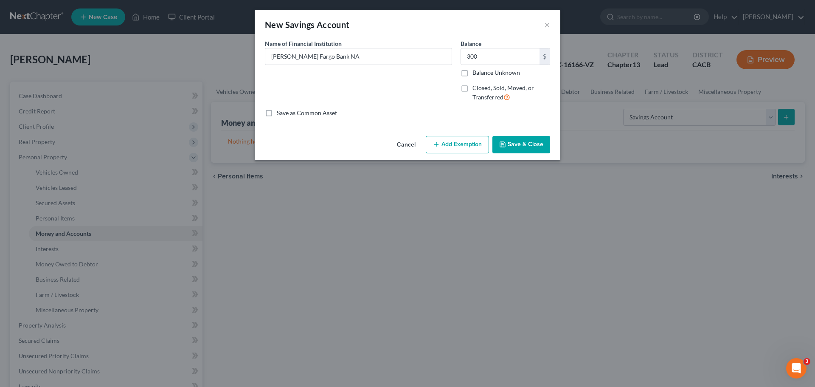
click at [454, 140] on button "Add Exemption" at bounding box center [457, 145] width 63 height 18
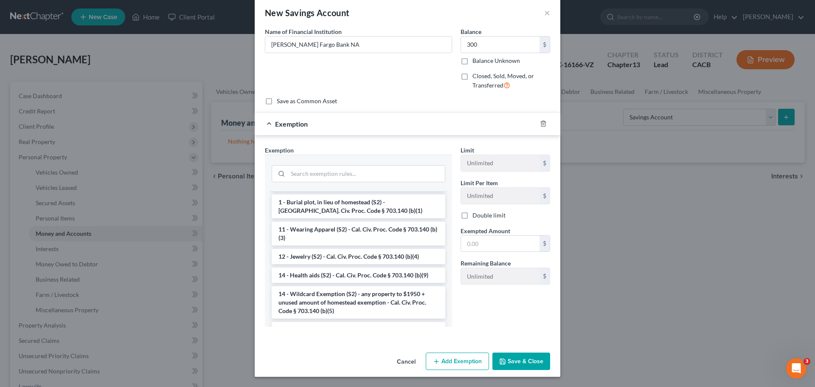
scroll to position [114, 0]
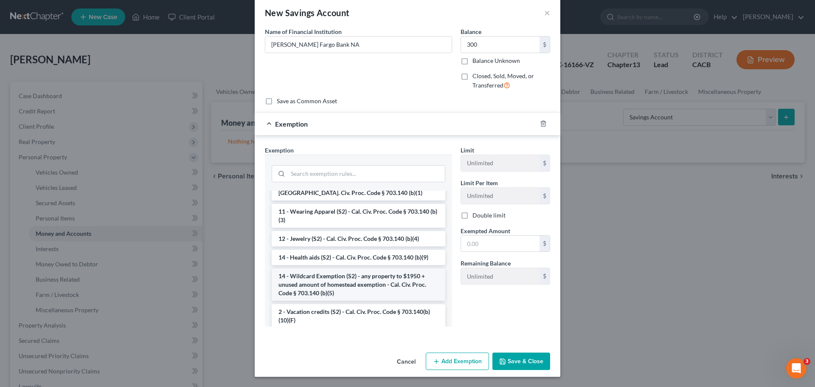
click at [374, 290] on li "14 - Wildcard Exemption (S2) - any property to $1950 + unused amount of homeste…" at bounding box center [359, 284] width 174 height 32
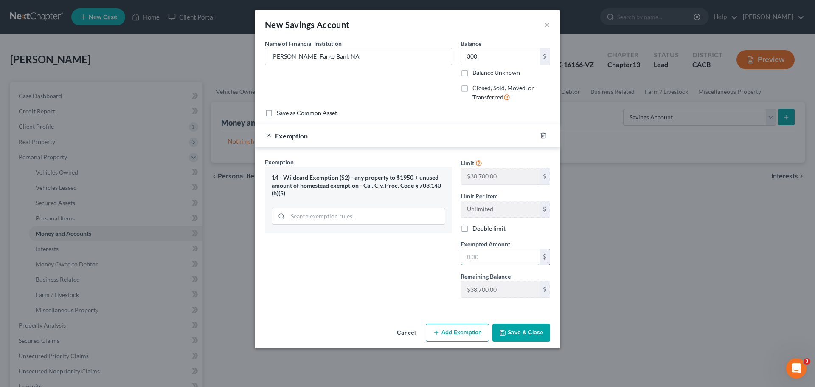
click at [471, 262] on input "text" at bounding box center [500, 257] width 79 height 16
type input "300"
click at [510, 333] on button "Save & Close" at bounding box center [521, 333] width 58 height 18
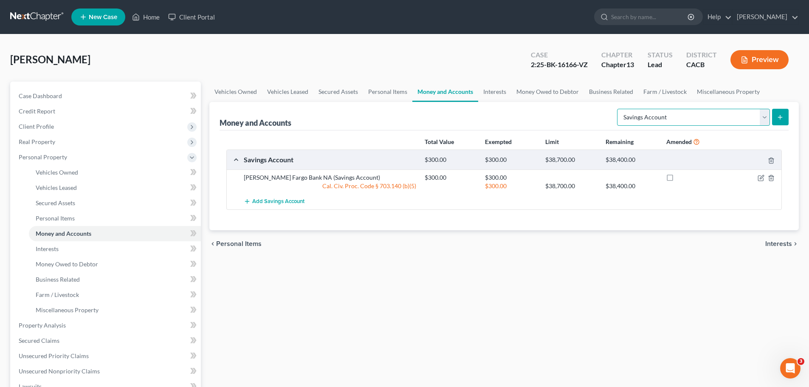
click at [765, 125] on select "Select Account Type Brokerage Cash on Hand Certificates of Deposit Checking Acc…" at bounding box center [693, 117] width 153 height 17
click at [57, 253] on link "Interests" at bounding box center [115, 248] width 172 height 15
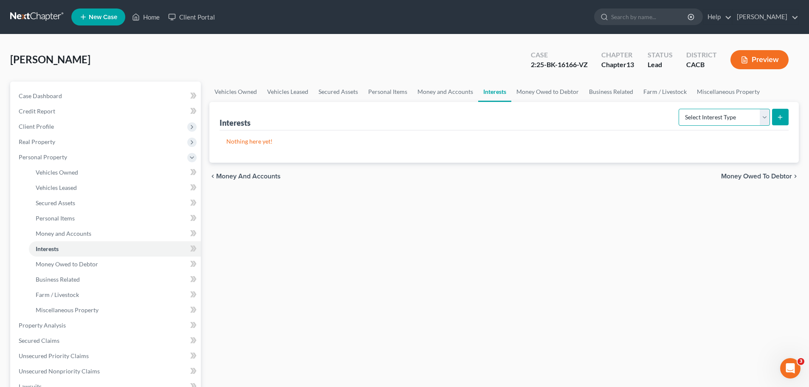
click at [719, 117] on select "Select Interest Type 401K Annuity Bond Education IRA Government Bond Government…" at bounding box center [723, 117] width 91 height 17
select select "bond"
click at [679, 109] on select "Select Interest Type 401K Annuity Bond Education IRA Government Bond Government…" at bounding box center [723, 117] width 91 height 17
click at [783, 120] on icon "submit" at bounding box center [780, 117] width 7 height 7
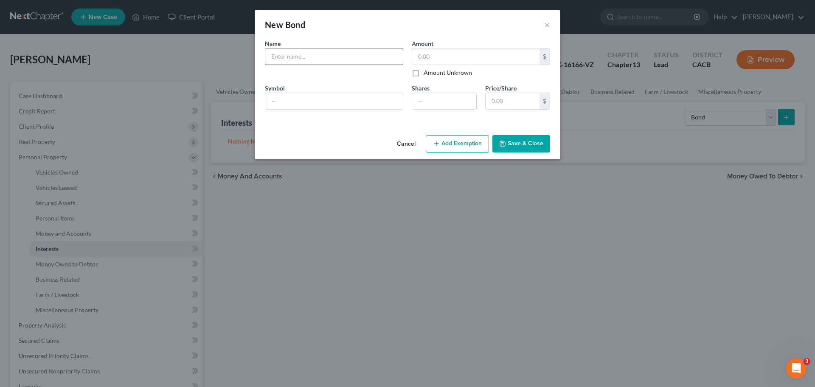
drag, startPoint x: 292, startPoint y: 58, endPoint x: 296, endPoint y: 57, distance: 4.7
click at [292, 58] on input "text" at bounding box center [334, 56] width 138 height 16
type input "Ameritrade"
type input "3,000"
click at [369, 77] on div "Name * Describe * Ameritrade Amount 3,000.00 $ Amount Unknown Balance Undetermi…" at bounding box center [408, 77] width 294 height 77
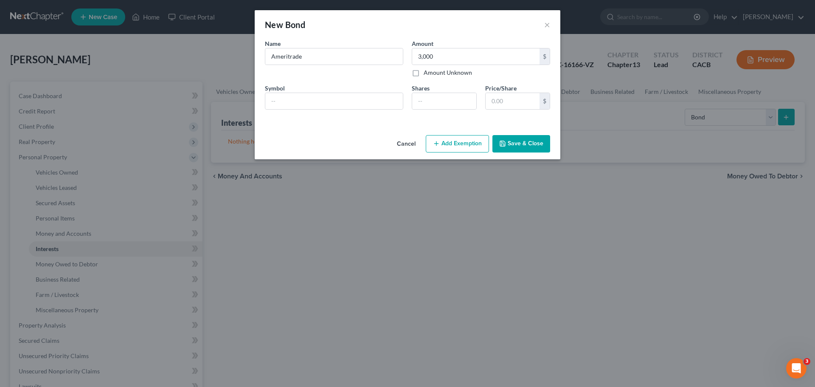
click at [456, 143] on button "Add Exemption" at bounding box center [457, 144] width 63 height 18
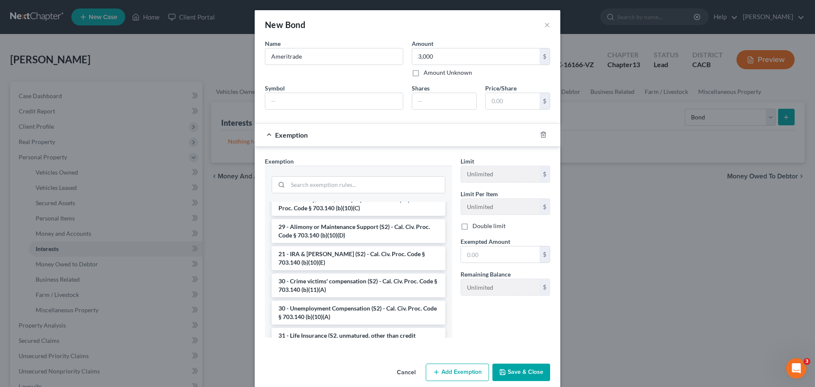
scroll to position [212, 0]
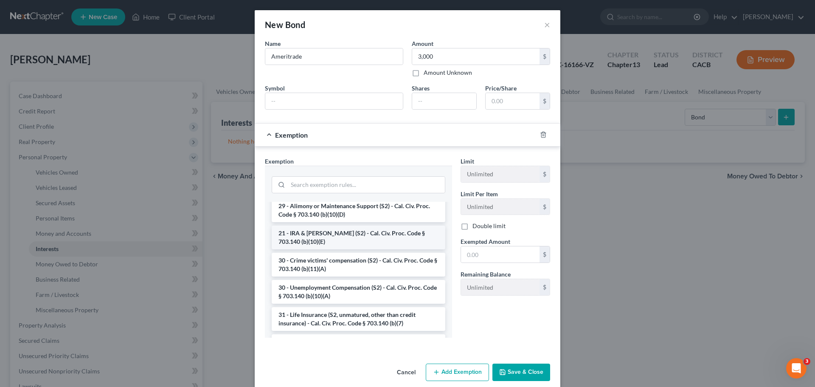
click at [354, 242] on li "21 - IRA & [PERSON_NAME] (S2) - Cal. Civ. Proc. Code § 703.140 (b)(10)(E)" at bounding box center [359, 237] width 174 height 24
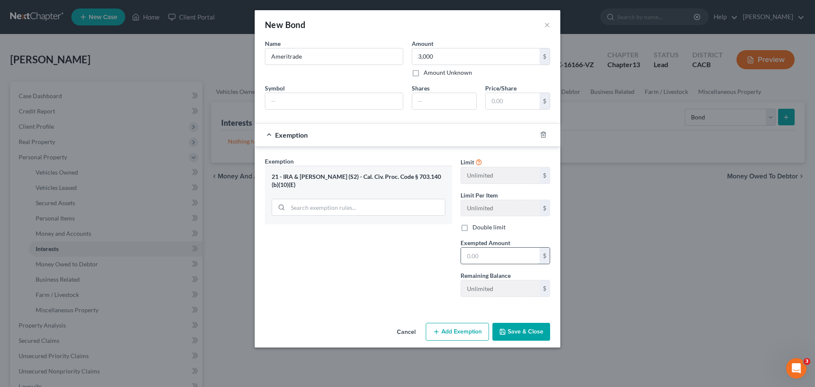
click at [471, 257] on input "text" at bounding box center [500, 256] width 79 height 16
type input "3,000"
click at [425, 255] on div "Exemption Set must be selected for CA. Exemption * 21 - IRA & [PERSON_NAME] (S2…" at bounding box center [359, 230] width 196 height 147
click at [526, 334] on button "Save & Close" at bounding box center [521, 332] width 58 height 18
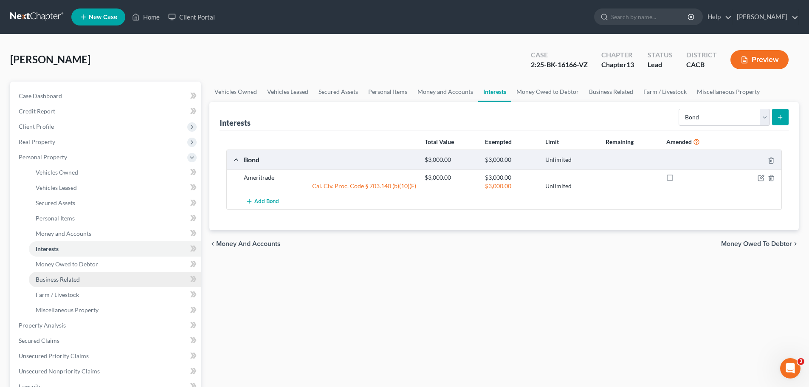
click at [51, 281] on span "Business Related" at bounding box center [58, 279] width 44 height 7
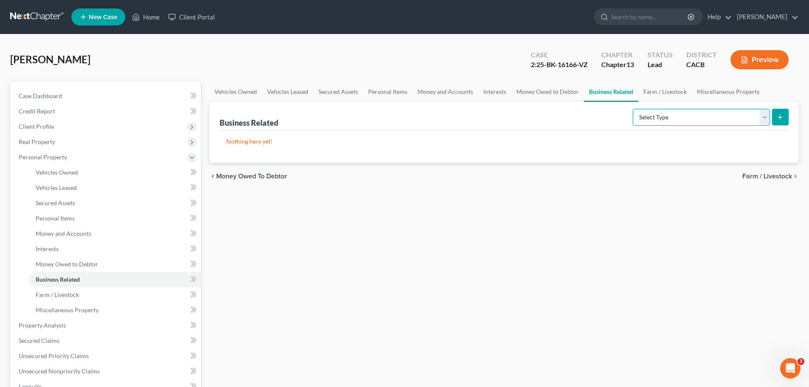
click at [704, 119] on select "Select Type Customer Lists Franchises Inventory Licenses Machinery Office Equip…" at bounding box center [701, 117] width 137 height 17
select select "inventory"
click at [633, 109] on select "Select Type Customer Lists Franchises Inventory Licenses Machinery Office Equip…" at bounding box center [701, 117] width 137 height 17
click at [785, 110] on button "submit" at bounding box center [780, 117] width 17 height 17
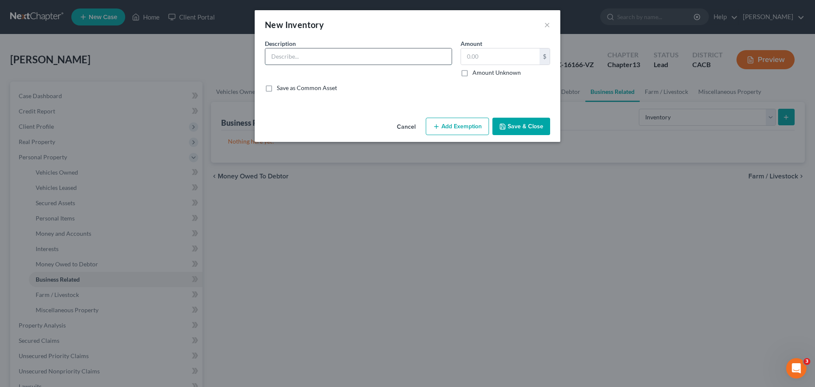
click at [287, 54] on input "text" at bounding box center [358, 56] width 186 height 16
type input "tile remnants"
type input "3,000"
click at [375, 82] on div "Description * tile remnants Amount 3,000.00 $ Amount Unknown Balance Undetermin…" at bounding box center [408, 69] width 294 height 60
click at [348, 57] on input "tile remnants" at bounding box center [358, 56] width 186 height 16
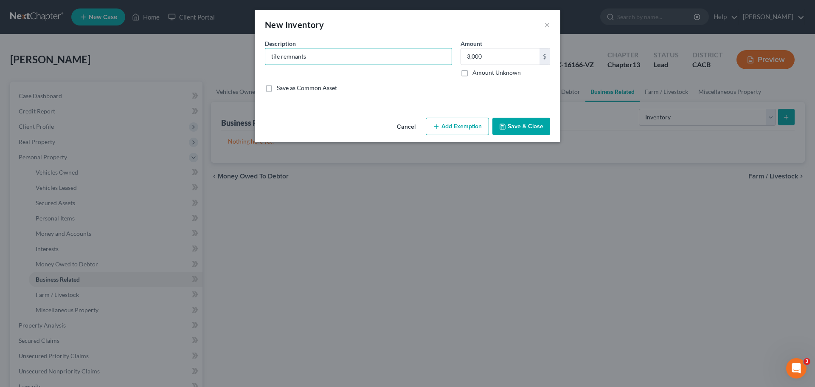
click at [446, 127] on button "Add Exemption" at bounding box center [457, 127] width 63 height 18
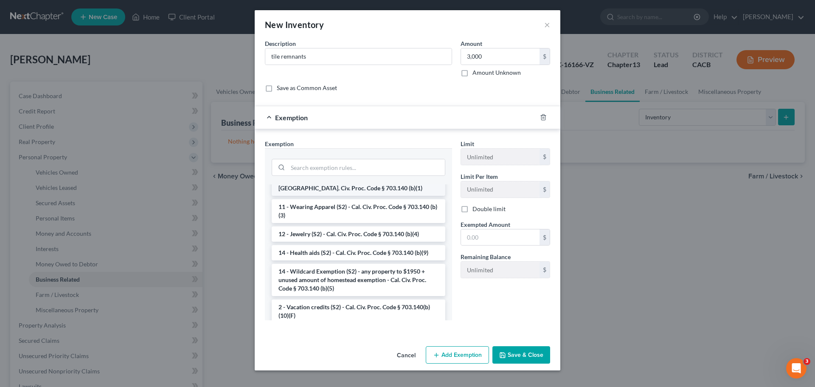
scroll to position [127, 0]
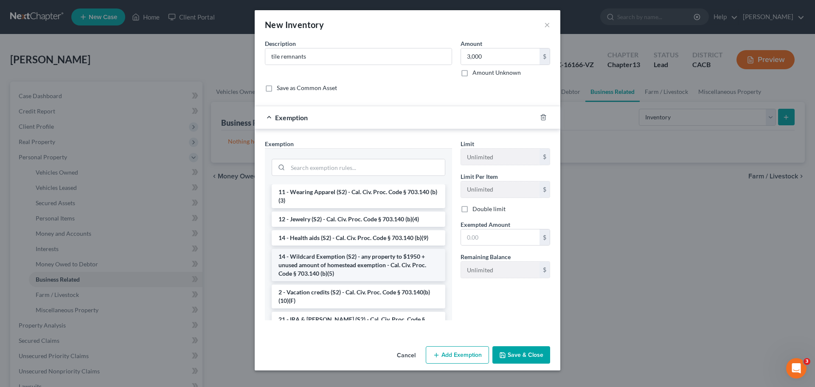
click at [366, 273] on li "14 - Wildcard Exemption (S2) - any property to $1950 + unused amount of homeste…" at bounding box center [359, 265] width 174 height 32
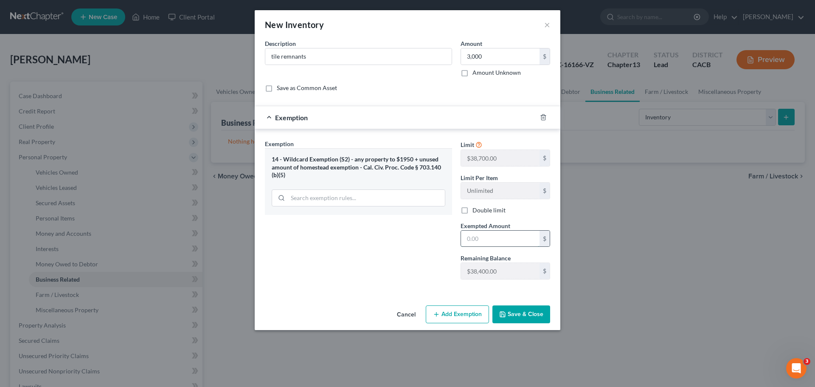
click at [472, 235] on input "text" at bounding box center [500, 239] width 79 height 16
type input "3,000"
drag, startPoint x: 430, startPoint y: 279, endPoint x: 447, endPoint y: 284, distance: 18.0
click at [430, 279] on div "Exemption Set must be selected for CA. Exemption * 14 - Wildcard Exemption (S2)…" at bounding box center [359, 212] width 196 height 147
click at [506, 312] on icon "button" at bounding box center [502, 314] width 7 height 7
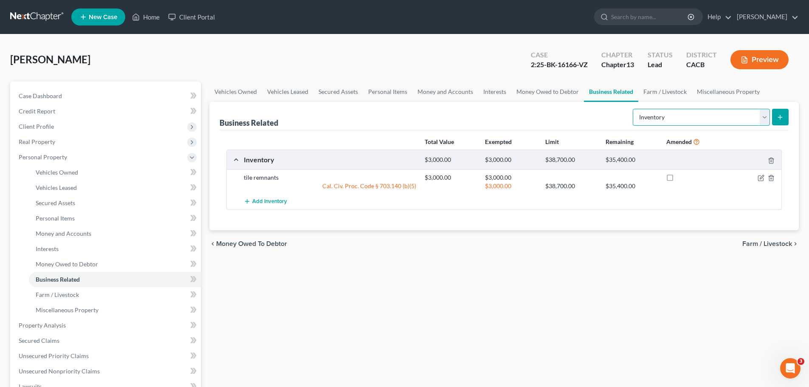
click at [762, 121] on select "Select Type Customer Lists Franchises Inventory Licenses Machinery Office Equip…" at bounding box center [701, 117] width 137 height 17
select select "machinery"
click at [633, 109] on select "Select Type Customer Lists Franchises Inventory Licenses Machinery Office Equip…" at bounding box center [701, 117] width 137 height 17
click at [777, 115] on icon "submit" at bounding box center [780, 117] width 7 height 7
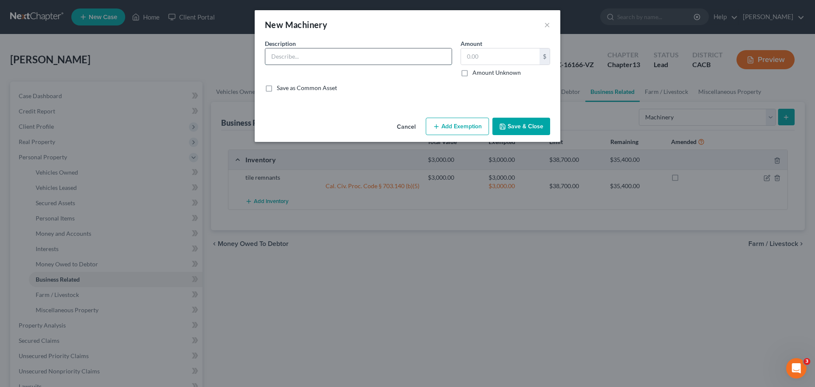
click at [283, 61] on input "text" at bounding box center [358, 56] width 186 height 16
type input "Tile cutting machine"
type input "5,000"
click at [396, 66] on div "Description * Tile cutting machine" at bounding box center [359, 58] width 196 height 38
click at [437, 131] on button "Add Exemption" at bounding box center [457, 127] width 63 height 18
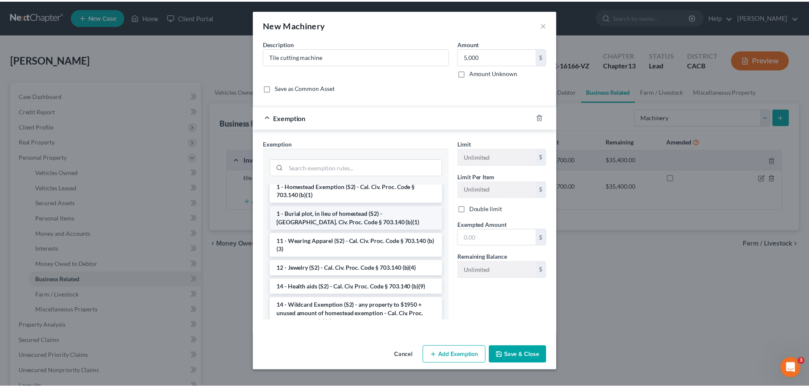
scroll to position [85, 0]
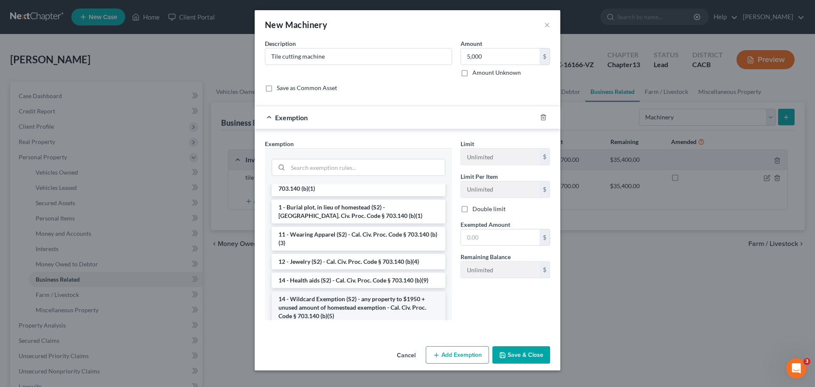
click at [389, 301] on li "14 - Wildcard Exemption (S2) - any property to $1950 + unused amount of homeste…" at bounding box center [359, 307] width 174 height 32
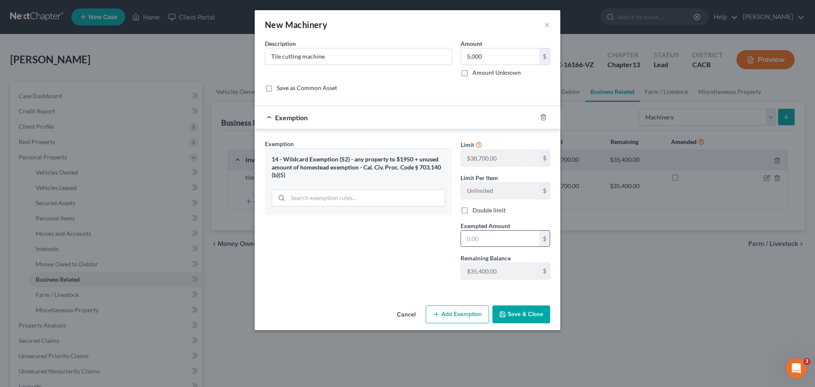
click at [478, 239] on input "text" at bounding box center [500, 239] width 79 height 16
type input "5,000"
click at [421, 262] on div "Exemption Set must be selected for CA. Exemption * 14 - Wildcard Exemption (S2)…" at bounding box center [359, 212] width 196 height 147
click at [504, 310] on button "Save & Close" at bounding box center [521, 314] width 58 height 18
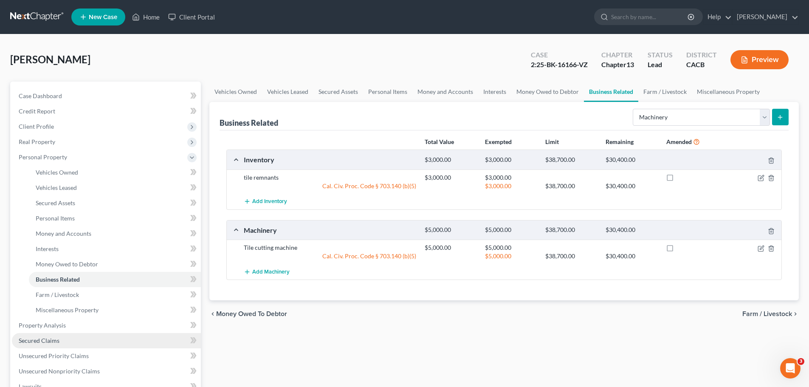
click at [44, 339] on span "Secured Claims" at bounding box center [39, 340] width 41 height 7
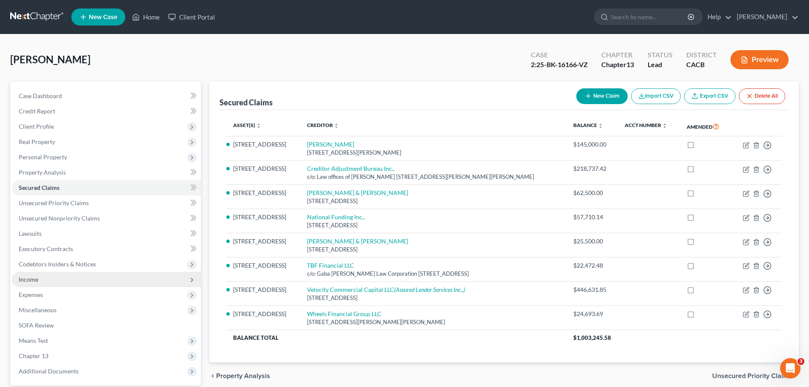
click at [33, 283] on span "Income" at bounding box center [106, 279] width 189 height 15
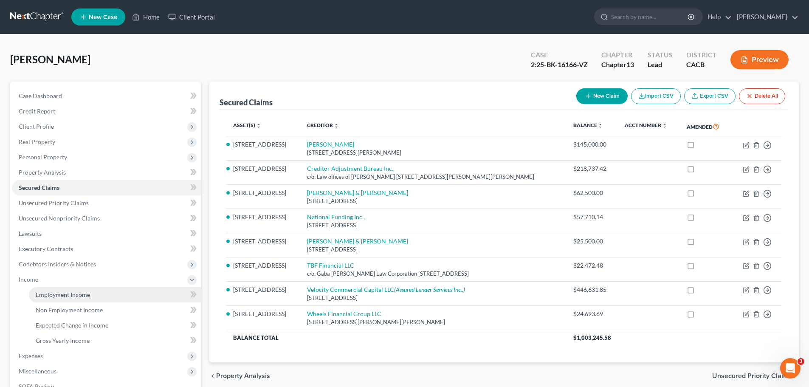
click at [42, 293] on span "Employment Income" at bounding box center [63, 294] width 54 height 7
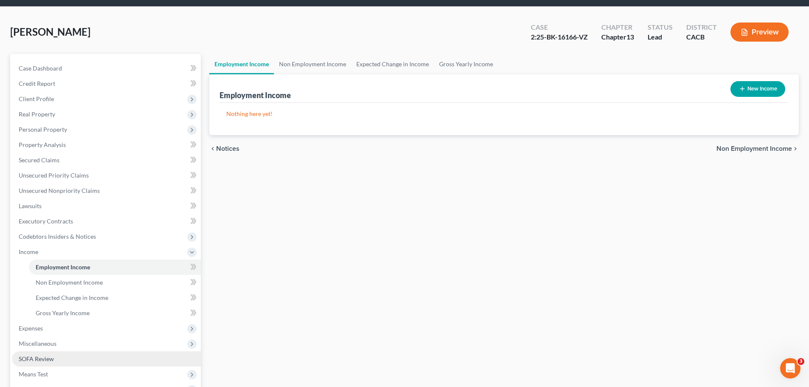
scroll to position [42, 0]
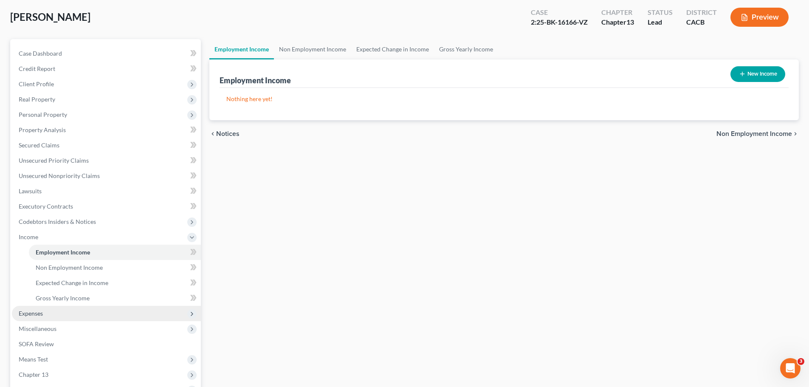
click at [33, 313] on span "Expenses" at bounding box center [31, 312] width 24 height 7
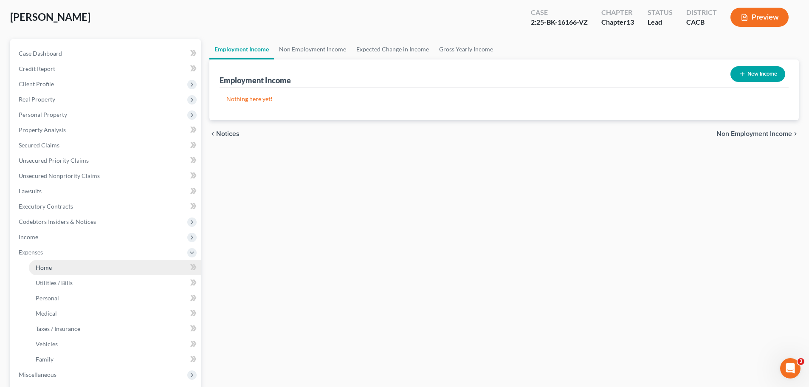
click at [42, 271] on link "Home" at bounding box center [115, 267] width 172 height 15
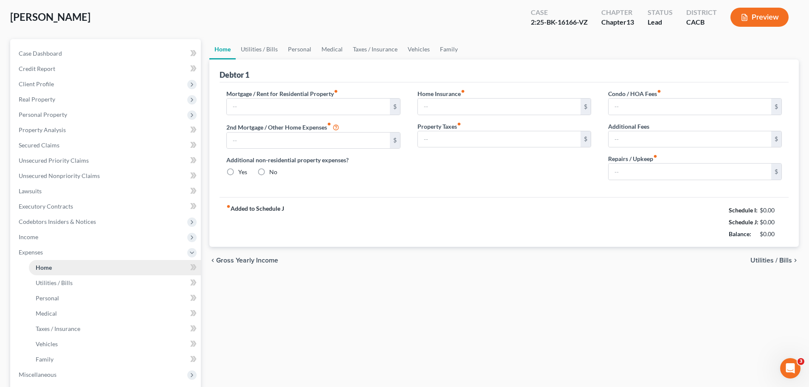
scroll to position [8, 0]
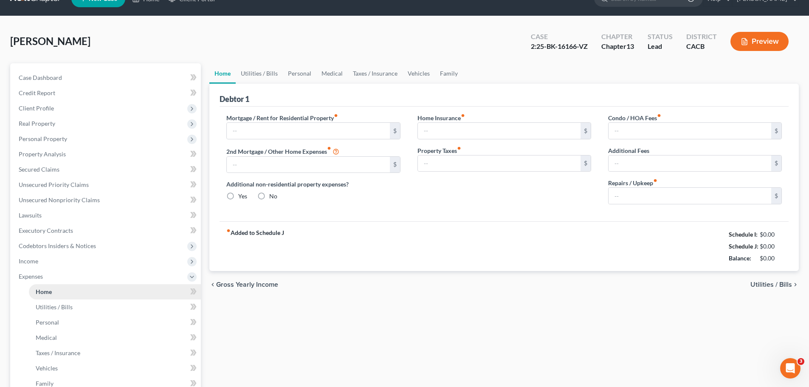
type input "0.00"
radio input "true"
type input "0.00"
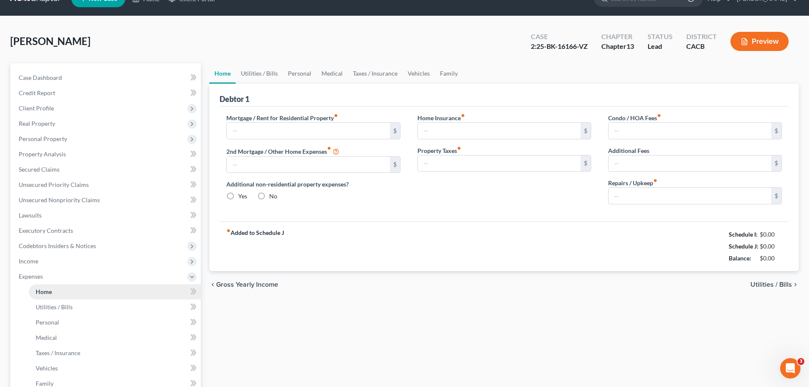
type input "0.00"
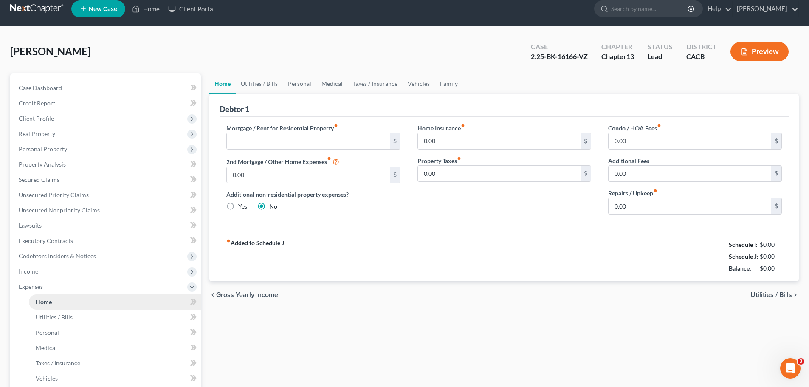
scroll to position [0, 0]
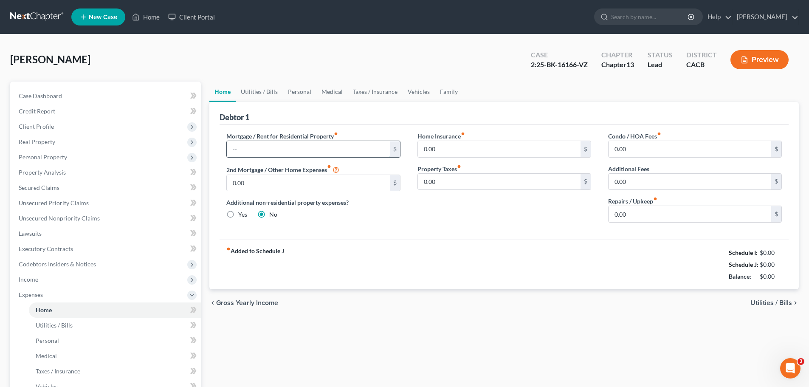
click at [262, 152] on input "text" at bounding box center [308, 149] width 163 height 16
type input "2,700"
click at [455, 187] on input "0.00" at bounding box center [499, 182] width 163 height 16
type input "333"
click at [470, 146] on input "0.00" at bounding box center [499, 149] width 163 height 16
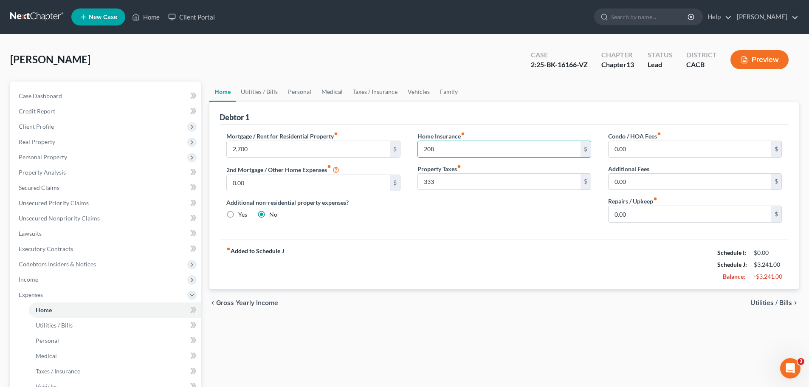
type input "208"
click at [467, 247] on div "fiber_manual_record Added to Schedule J Schedule I: $0.00 Schedule J: $3,241.00…" at bounding box center [503, 264] width 569 height 50
click at [618, 214] on input "0.00" at bounding box center [689, 214] width 163 height 16
type input "300"
click at [552, 222] on div "Home Insurance fiber_manual_record 208 $ Property Taxes fiber_manual_record 333…" at bounding box center [504, 181] width 191 height 98
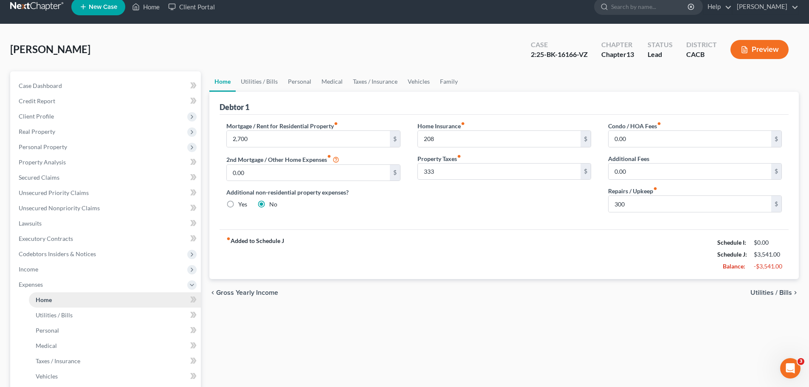
scroll to position [42, 0]
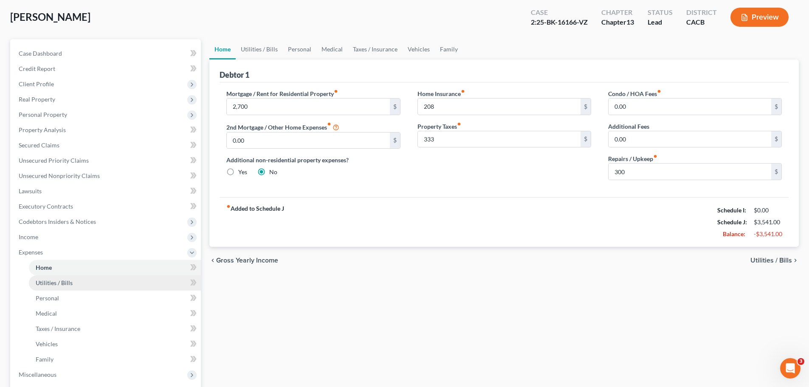
click at [59, 285] on span "Utilities / Bills" at bounding box center [54, 282] width 37 height 7
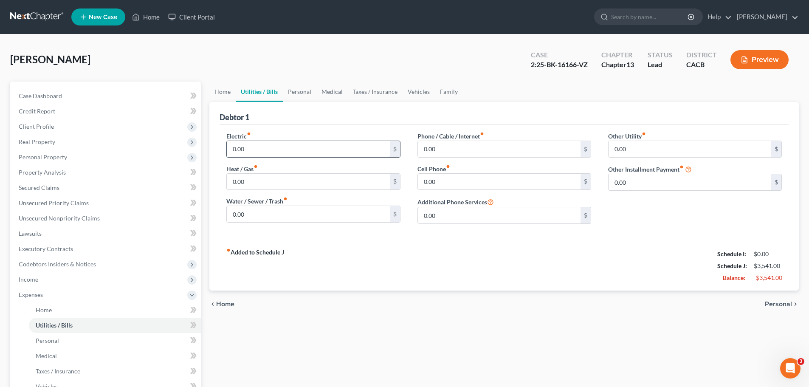
click at [255, 149] on input "0.00" at bounding box center [308, 149] width 163 height 16
type input "500"
type input "300"
click at [429, 147] on input "0.00" at bounding box center [499, 149] width 163 height 16
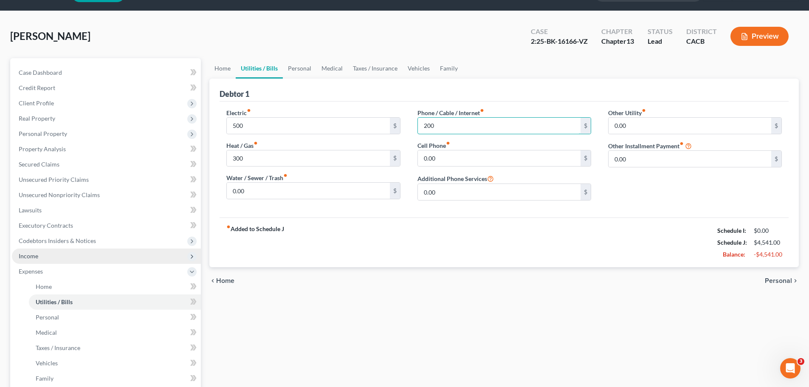
scroll to position [42, 0]
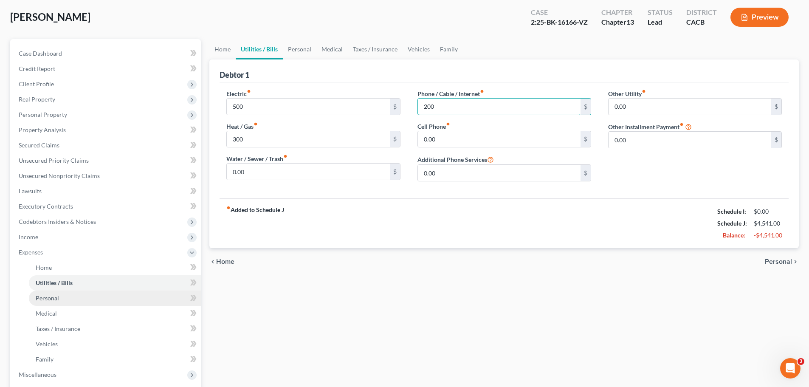
type input "200"
click at [65, 302] on link "Personal" at bounding box center [115, 297] width 172 height 15
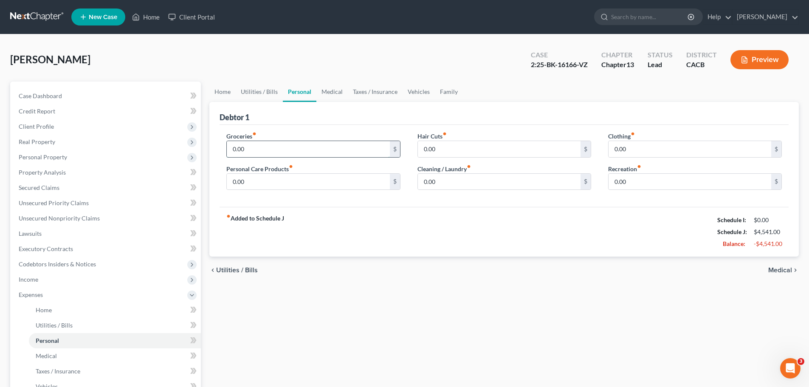
click at [305, 147] on input "0.00" at bounding box center [308, 149] width 163 height 16
type input "1,200"
type input "0"
type input "100"
click at [380, 236] on div "fiber_manual_record Added to Schedule J Schedule I: $0.00 Schedule J: $5,841.00…" at bounding box center [503, 232] width 569 height 50
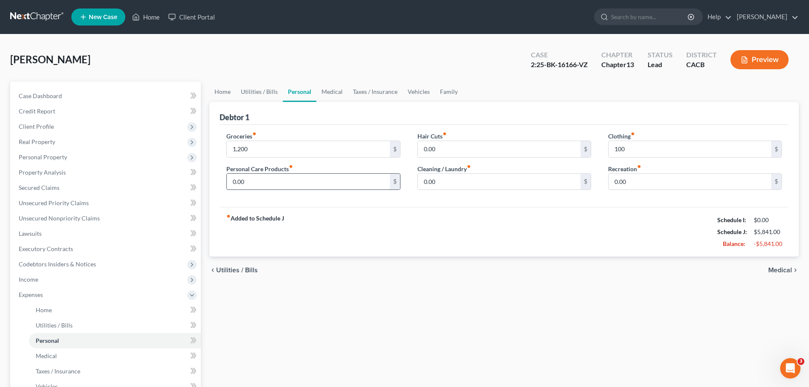
click at [280, 186] on input "0.00" at bounding box center [308, 182] width 163 height 16
type input "25"
click at [378, 244] on div "fiber_manual_record Added to Schedule J Schedule I: $0.00 Schedule J: $5,866.00…" at bounding box center [503, 232] width 569 height 50
click at [448, 149] on input "0.00" at bounding box center [499, 149] width 163 height 16
type input "25"
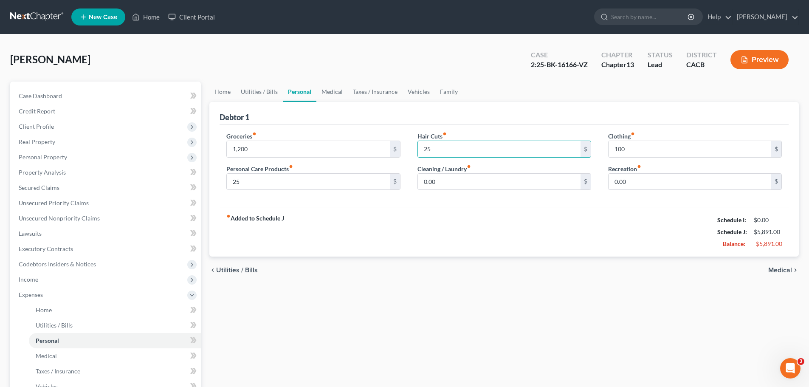
click at [396, 233] on div "fiber_manual_record Added to Schedule J Schedule I: $0.00 Schedule J: $5,891.00…" at bounding box center [503, 232] width 569 height 50
click at [247, 184] on input "25" at bounding box center [308, 182] width 163 height 16
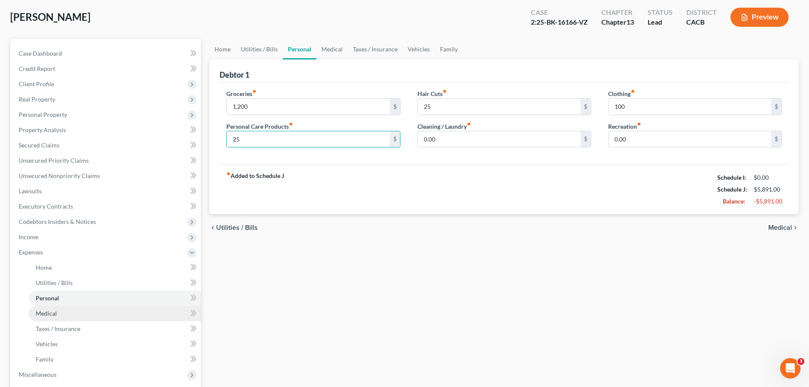
click at [55, 315] on span "Medical" at bounding box center [46, 312] width 21 height 7
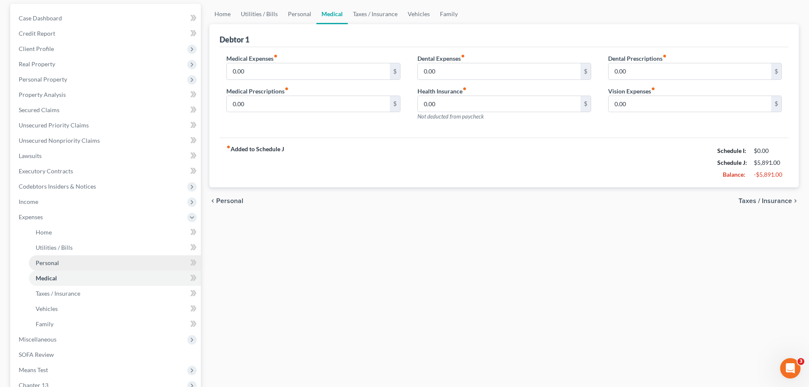
scroll to position [85, 0]
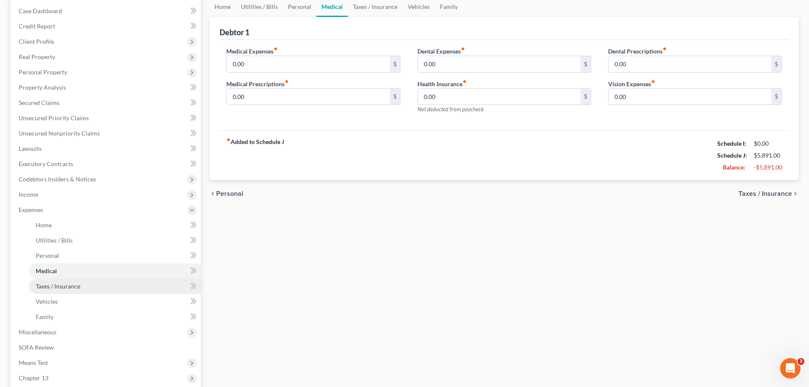
click at [56, 289] on span "Taxes / Insurance" at bounding box center [58, 285] width 45 height 7
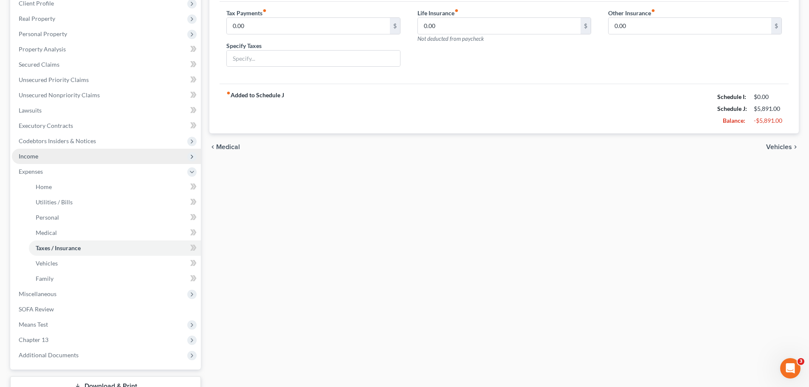
scroll to position [127, 0]
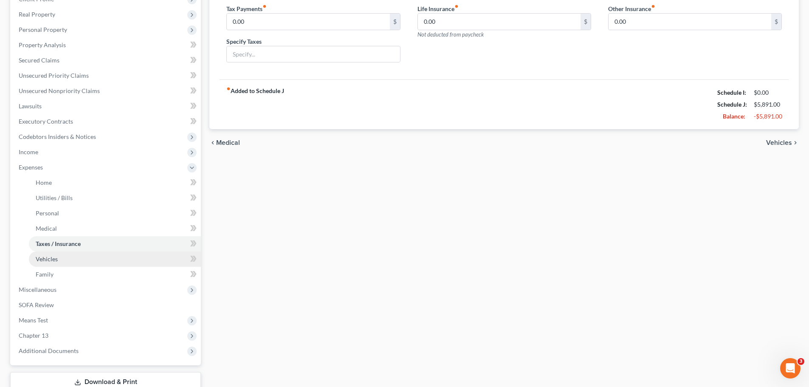
click at [59, 264] on link "Vehicles" at bounding box center [115, 258] width 172 height 15
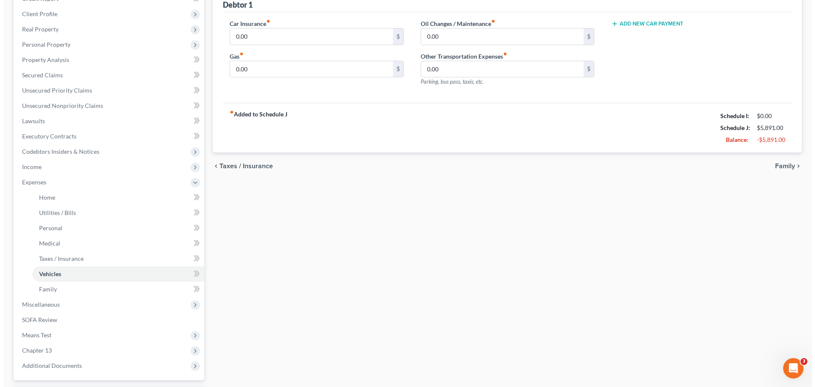
scroll to position [127, 0]
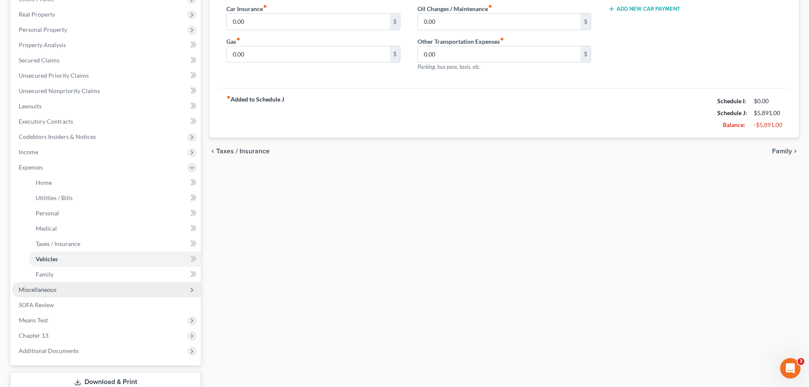
click at [73, 290] on span "Miscellaneous" at bounding box center [106, 289] width 189 height 15
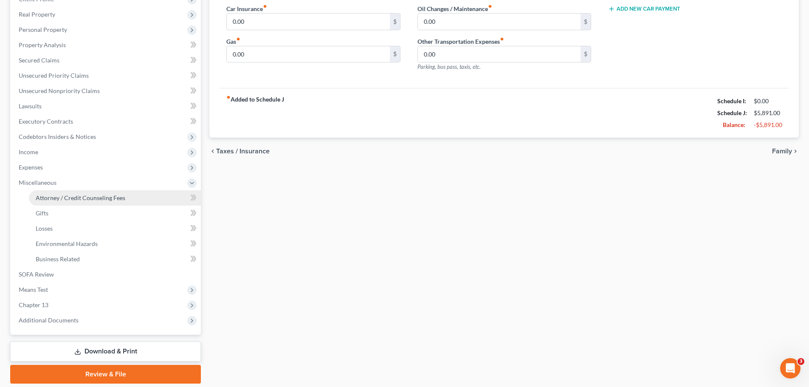
click at [110, 199] on span "Attorney / Credit Counseling Fees" at bounding box center [81, 197] width 90 height 7
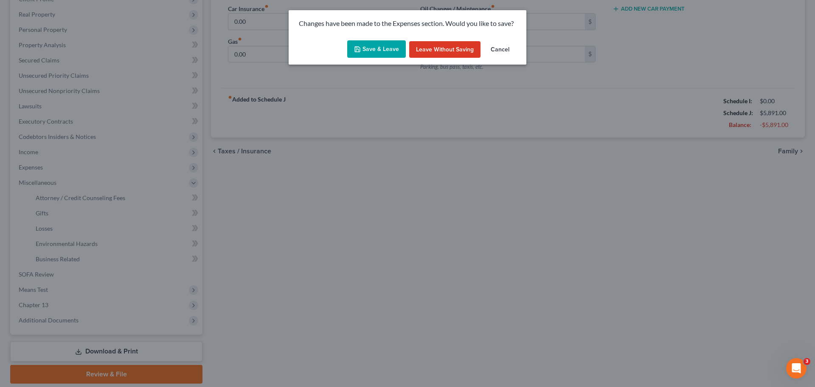
click at [386, 48] on button "Save & Leave" at bounding box center [376, 49] width 59 height 18
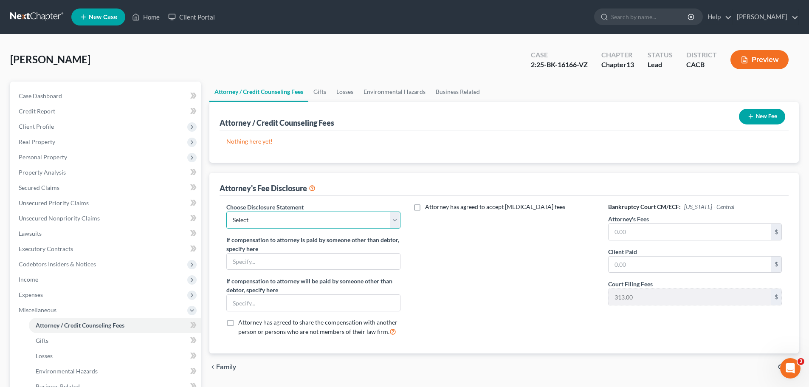
click at [264, 222] on select "Select Law offices of [PERSON_NAME], APC" at bounding box center [313, 219] width 174 height 17
select select "0"
click at [226, 211] on select "Select Law offices of [PERSON_NAME], APC" at bounding box center [313, 219] width 174 height 17
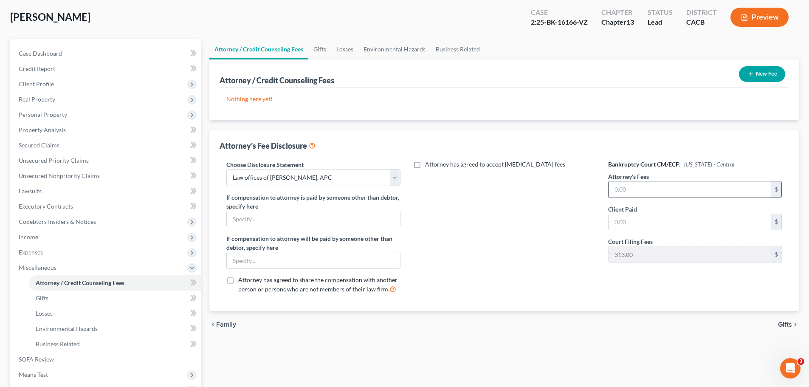
click at [646, 194] on input "text" at bounding box center [689, 189] width 163 height 16
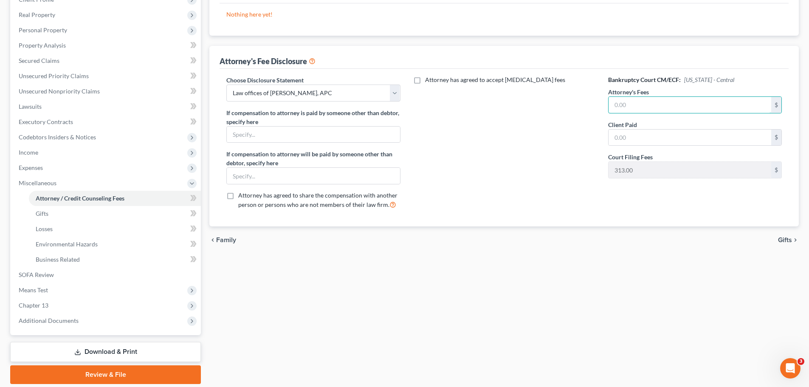
scroll to position [127, 0]
click at [615, 103] on input "text" at bounding box center [689, 104] width 163 height 16
type input "5,000"
click at [570, 138] on div "Attorney has agreed to accept [MEDICAL_DATA] fees" at bounding box center [504, 145] width 191 height 141
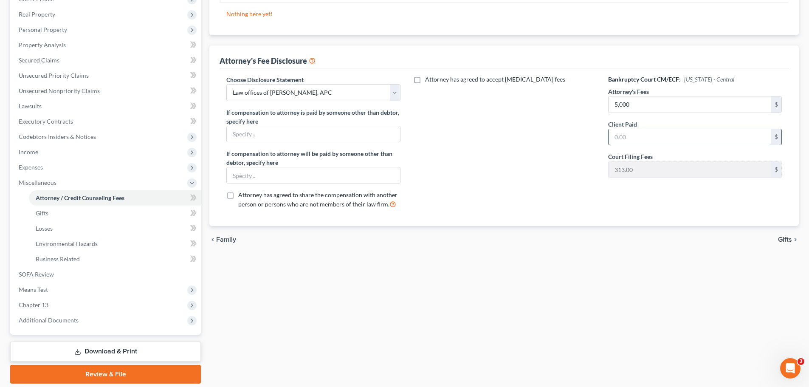
click at [613, 139] on input "text" at bounding box center [689, 137] width 163 height 16
type input "5,000"
click at [570, 174] on div "Attorney has agreed to accept [MEDICAL_DATA] fees" at bounding box center [504, 145] width 191 height 141
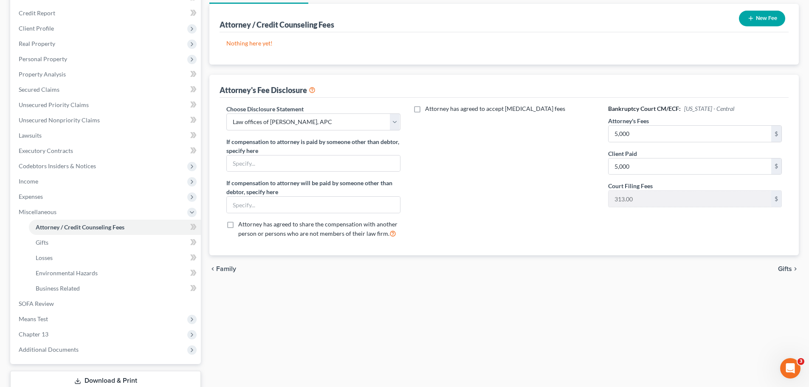
scroll to position [42, 0]
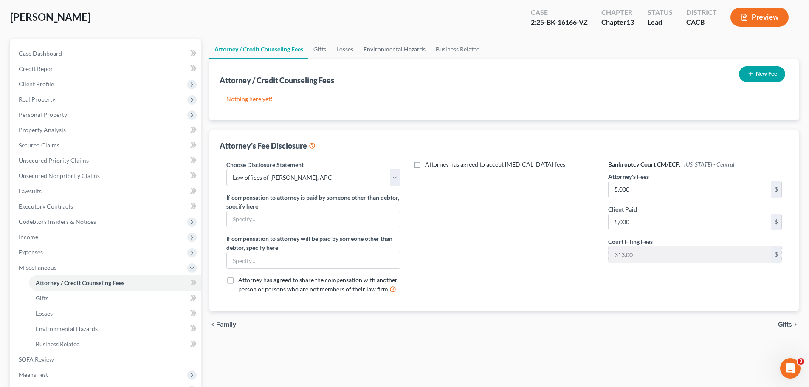
click at [758, 78] on button "New Fee" at bounding box center [762, 74] width 46 height 16
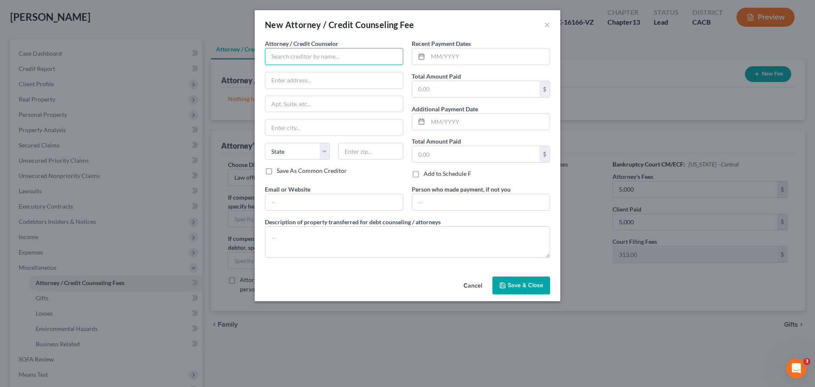
click at [293, 57] on input "text" at bounding box center [334, 56] width 138 height 17
click at [352, 63] on input "[DOMAIN_NAME]" at bounding box center [334, 56] width 138 height 17
type input "[DOMAIN_NAME]"
click at [420, 89] on input "text" at bounding box center [475, 89] width 127 height 16
type input "24"
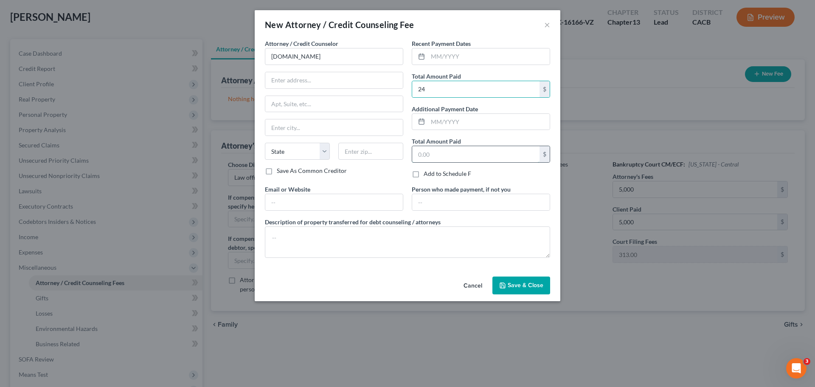
click at [468, 157] on input "text" at bounding box center [475, 154] width 127 height 16
type input "24"
click at [524, 185] on div "Person who made payment, if not you" at bounding box center [481, 198] width 147 height 26
click at [346, 212] on div "Attorney / Credit Counselor * [DOMAIN_NAME] State [US_STATE] AK AR [GEOGRAPHIC_…" at bounding box center [408, 151] width 294 height 225
click at [321, 205] on input "text" at bounding box center [334, 202] width 138 height 16
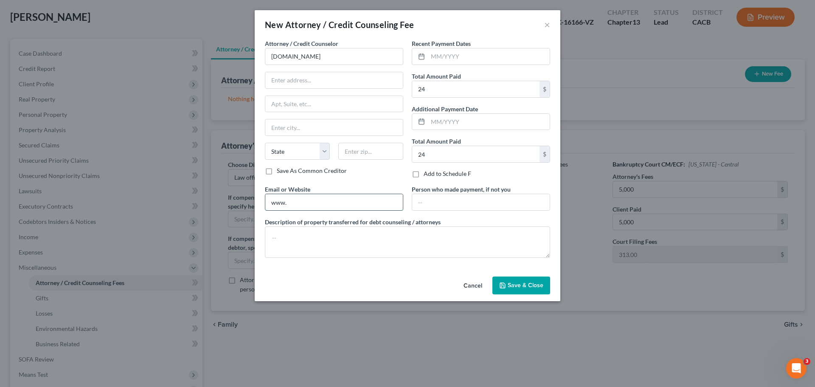
type input "[DOMAIN_NAME]"
click at [362, 240] on textarea at bounding box center [407, 241] width 285 height 31
type textarea "credit counseling"
click at [374, 271] on div "Attorney / Credit Counselor * [DOMAIN_NAME] State [US_STATE] AK AR AZ [GEOGRAPH…" at bounding box center [408, 156] width 306 height 234
click at [445, 59] on input "text" at bounding box center [489, 56] width 122 height 16
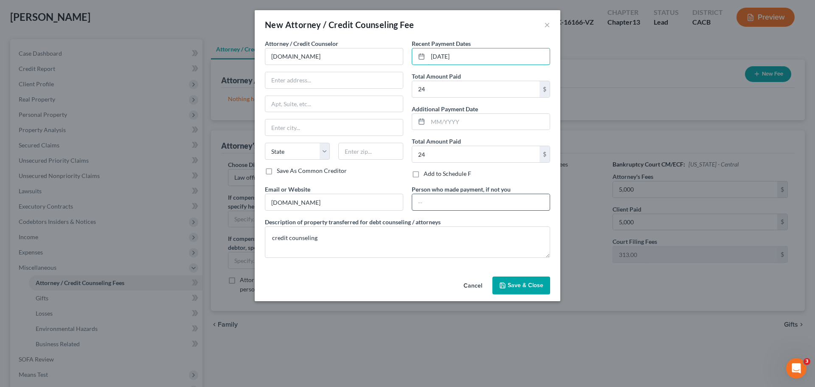
type input "[DATE]"
click at [480, 204] on input "text" at bounding box center [481, 202] width 138 height 16
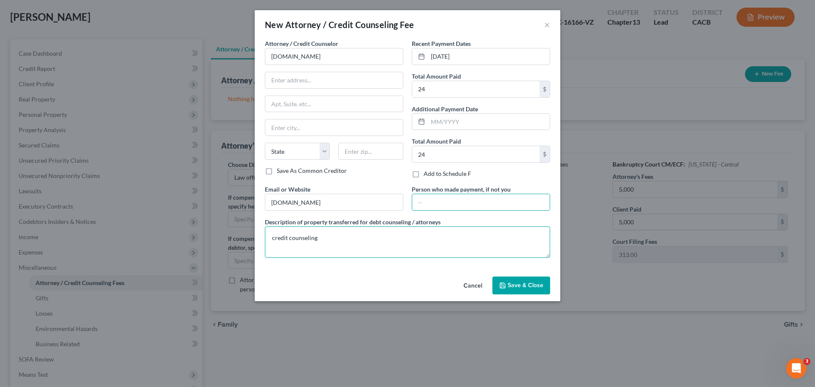
click at [432, 229] on textarea "credit counseling" at bounding box center [407, 241] width 285 height 31
click at [510, 287] on span "Save & Close" at bounding box center [526, 284] width 36 height 7
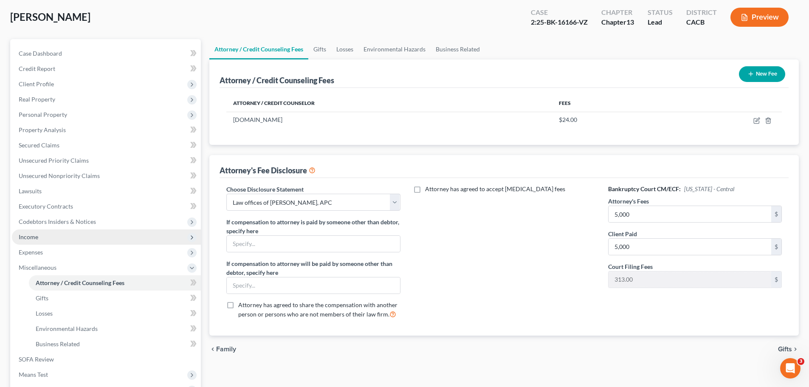
click at [24, 237] on span "Income" at bounding box center [29, 236] width 20 height 7
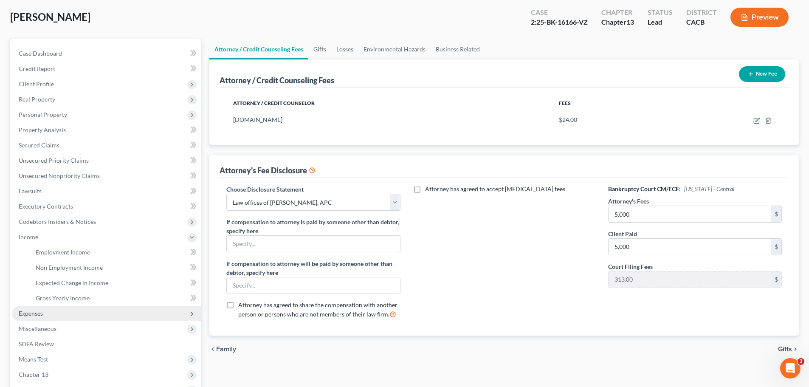
click at [37, 311] on span "Expenses" at bounding box center [31, 312] width 24 height 7
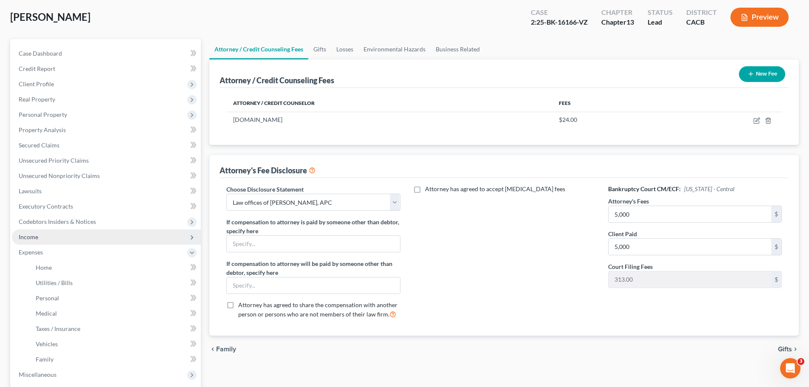
click at [29, 240] on span "Income" at bounding box center [106, 236] width 189 height 15
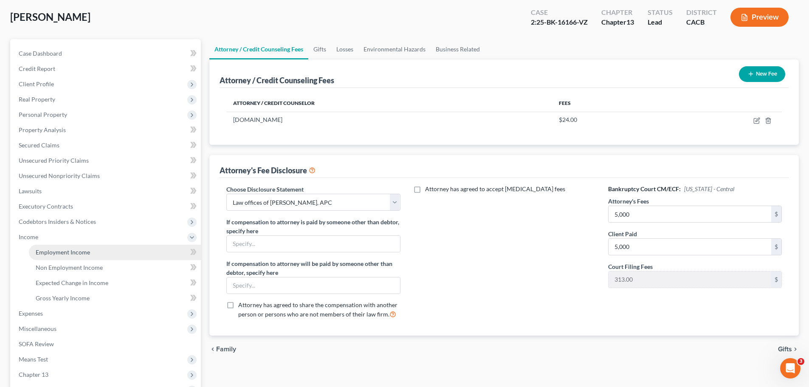
click at [40, 252] on span "Employment Income" at bounding box center [63, 251] width 54 height 7
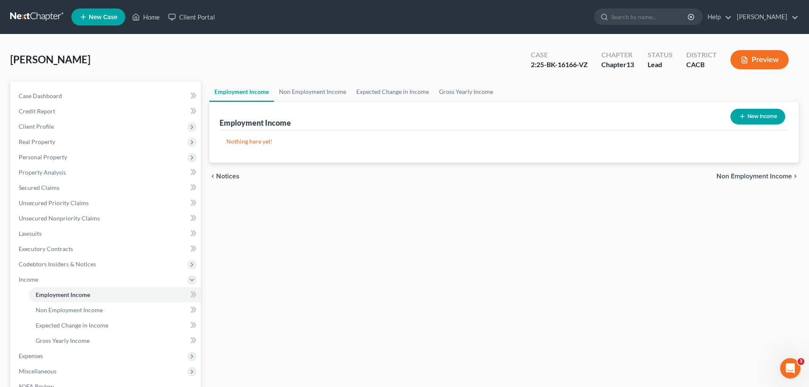
click at [739, 113] on button "New Income" at bounding box center [757, 117] width 55 height 16
select select "0"
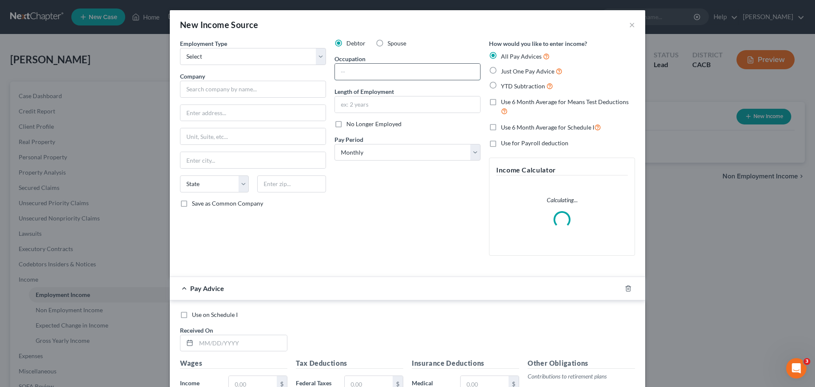
click at [353, 75] on input "text" at bounding box center [407, 72] width 145 height 16
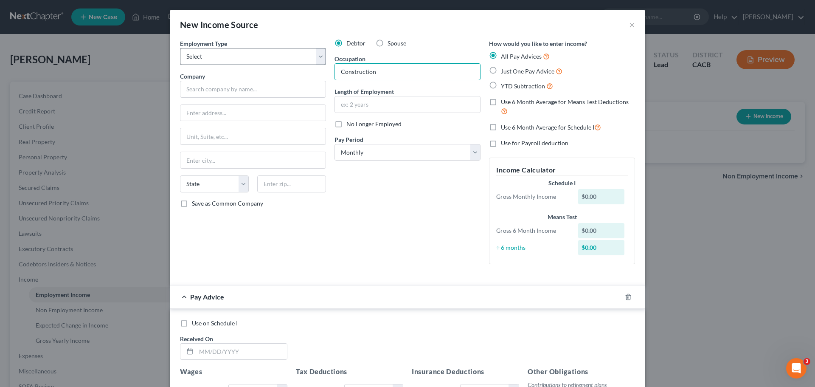
type input "Construction"
click at [256, 59] on select "Select Full or [DEMOGRAPHIC_DATA] Employment Self Employment" at bounding box center [253, 56] width 146 height 17
click at [180, 48] on select "Select Full or [DEMOGRAPHIC_DATA] Employment Self Employment" at bounding box center [253, 56] width 146 height 17
click at [249, 61] on select "Select Full or [DEMOGRAPHIC_DATA] Employment Self Employment" at bounding box center [253, 56] width 146 height 17
select select "1"
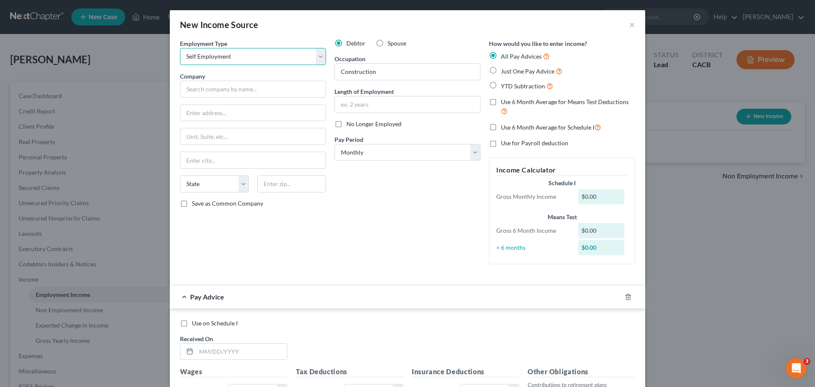
click at [180, 48] on select "Select Full or [DEMOGRAPHIC_DATA] Employment Self Employment" at bounding box center [253, 56] width 146 height 17
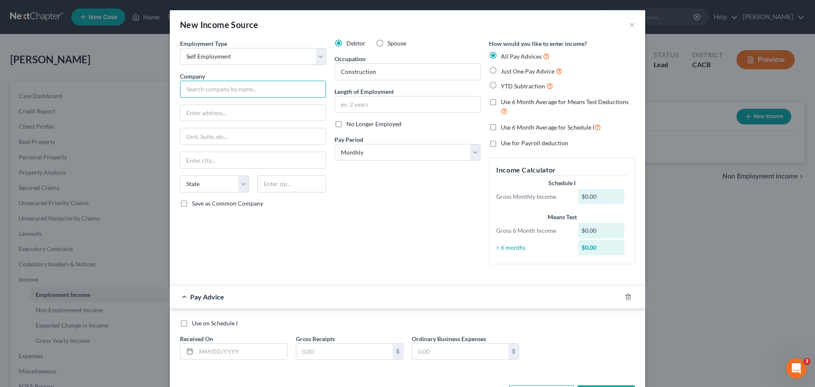
click at [244, 89] on input "text" at bounding box center [253, 89] width 146 height 17
type input "SouthGate Stone Inc.,"
type input "[STREET_ADDRESS]"
type input "[GEOGRAPHIC_DATA]"
select select "4"
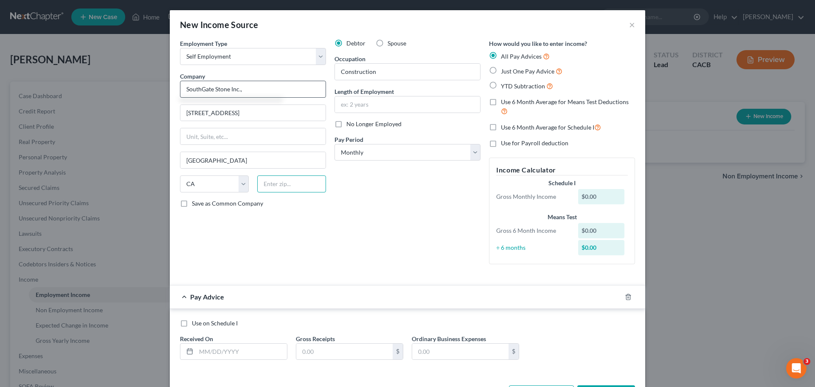
type input "90280"
click at [385, 228] on div "Debtor Spouse Occupation Construction Length of Employment No Longer Employed P…" at bounding box center [407, 155] width 155 height 232
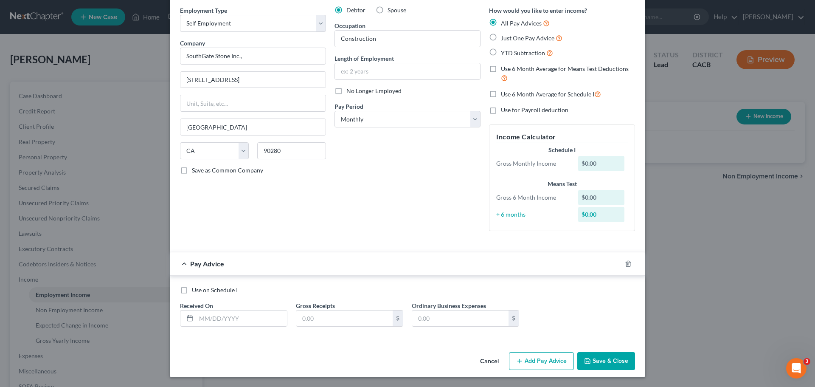
click at [591, 162] on div "$0.00" at bounding box center [601, 163] width 47 height 15
click at [236, 320] on input "text" at bounding box center [241, 318] width 91 height 16
type input "08012025"
type input "1"
type input "6,000"
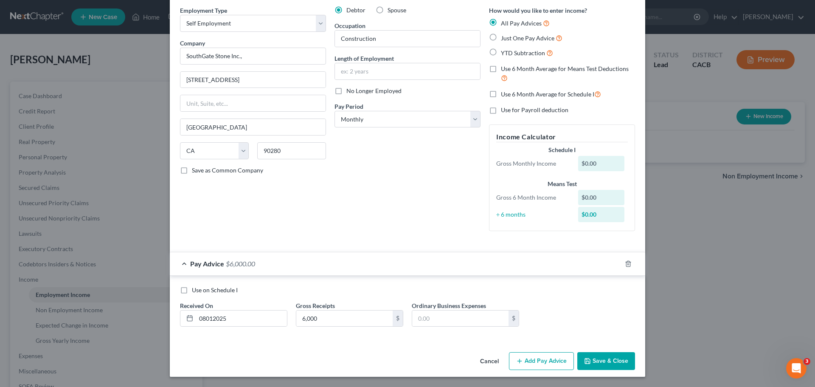
click at [316, 339] on div "Use on Schedule I Received On * 08012025 Gross Receipts 6,000 $ Ordinary Busine…" at bounding box center [407, 308] width 475 height 65
click at [595, 360] on button "Save & Close" at bounding box center [606, 361] width 58 height 18
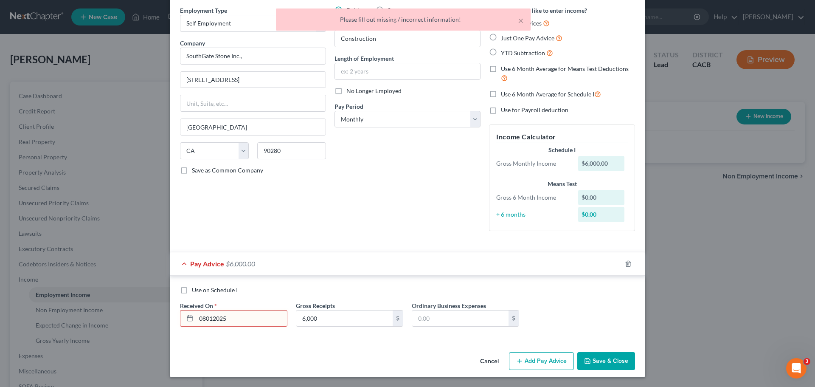
click at [419, 227] on div "Debtor Spouse Occupation Construction Length of Employment No Longer Employed P…" at bounding box center [407, 122] width 155 height 232
click at [242, 318] on input "08012025" at bounding box center [241, 318] width 91 height 16
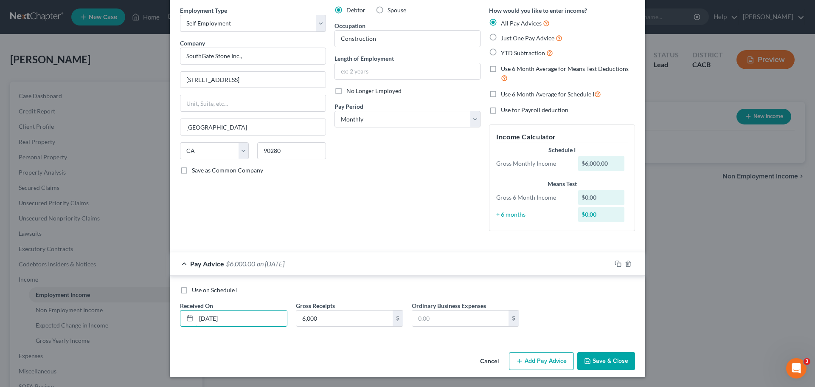
type input "[DATE]"
click at [599, 361] on button "Save & Close" at bounding box center [606, 361] width 58 height 18
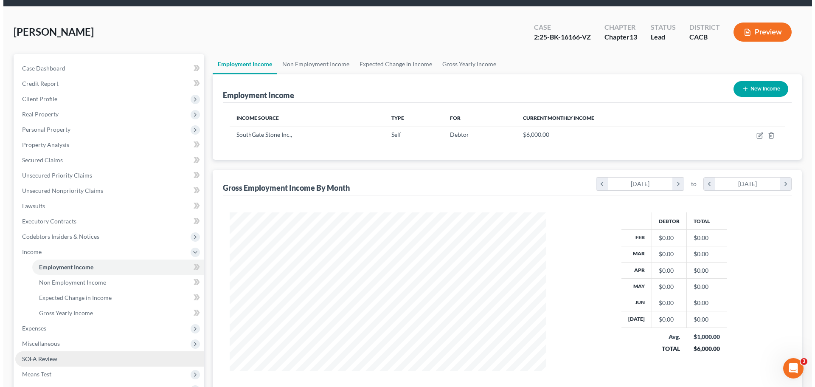
scroll to position [42, 0]
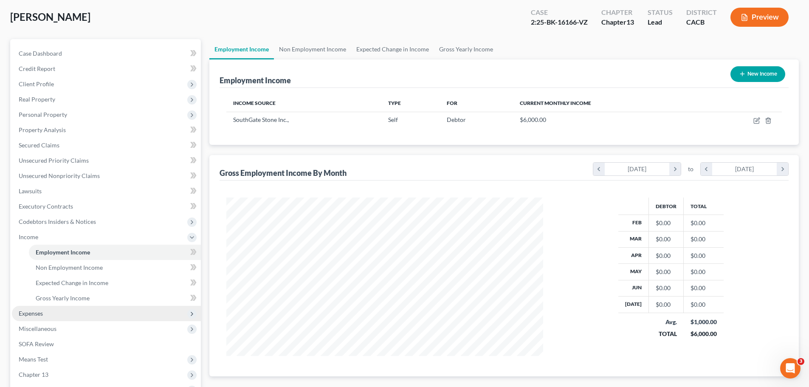
click at [39, 312] on span "Expenses" at bounding box center [31, 312] width 24 height 7
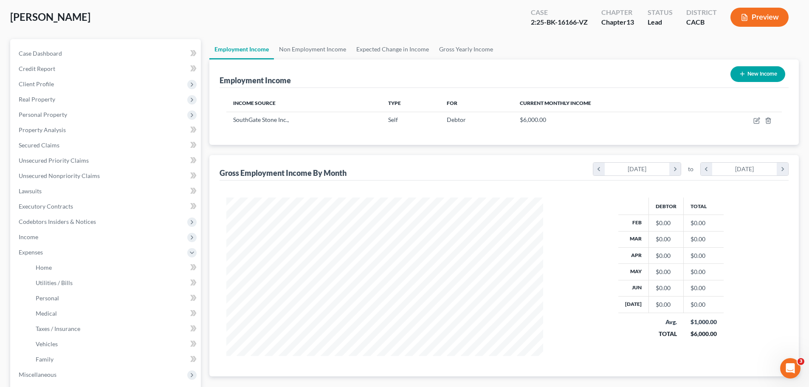
click at [760, 23] on button "Preview" at bounding box center [759, 17] width 58 height 19
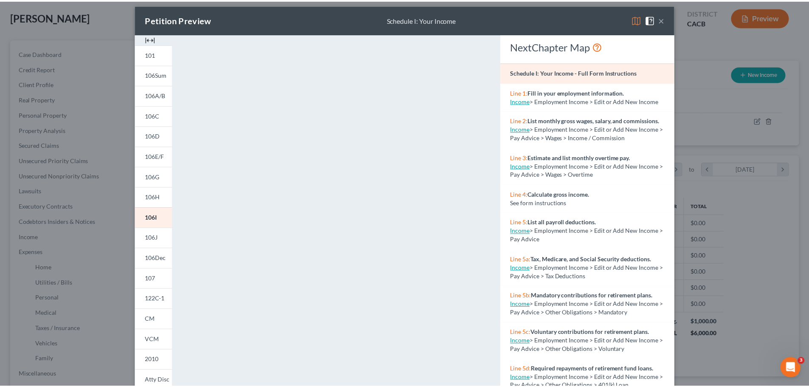
scroll to position [0, 0]
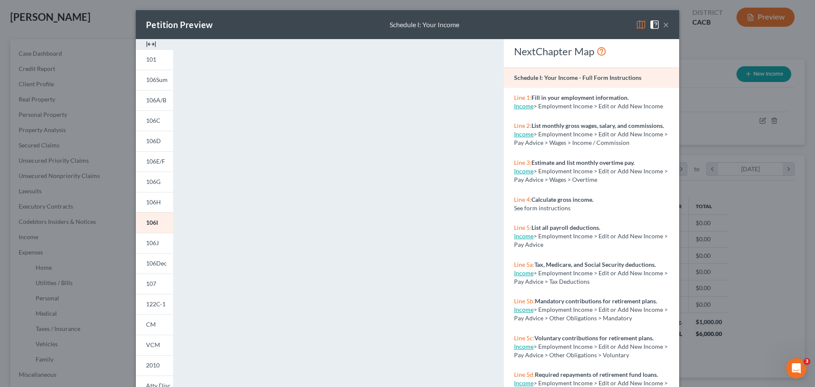
click at [665, 26] on button "×" at bounding box center [666, 25] width 6 height 10
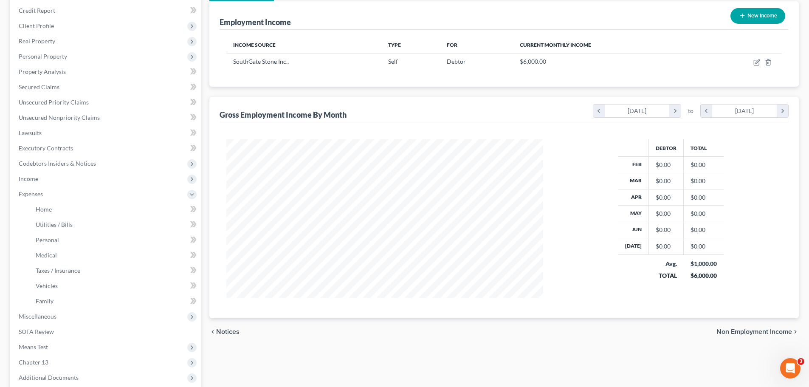
scroll to position [127, 0]
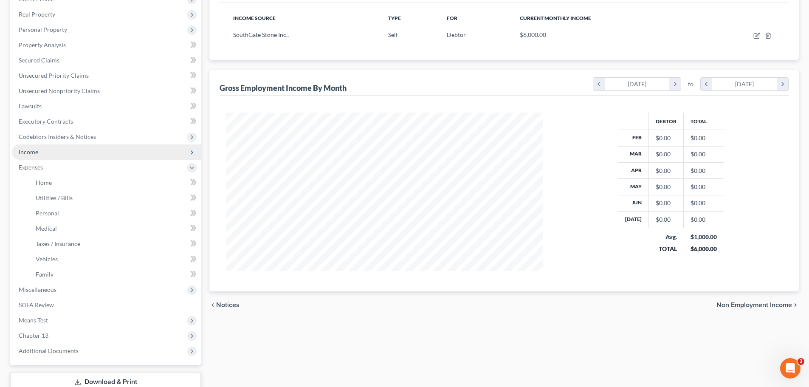
click at [25, 148] on span "Income" at bounding box center [29, 151] width 20 height 7
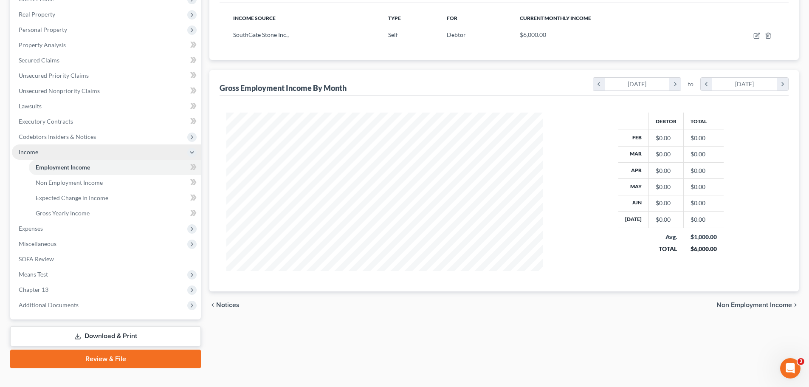
click at [99, 154] on span "Income" at bounding box center [106, 151] width 189 height 15
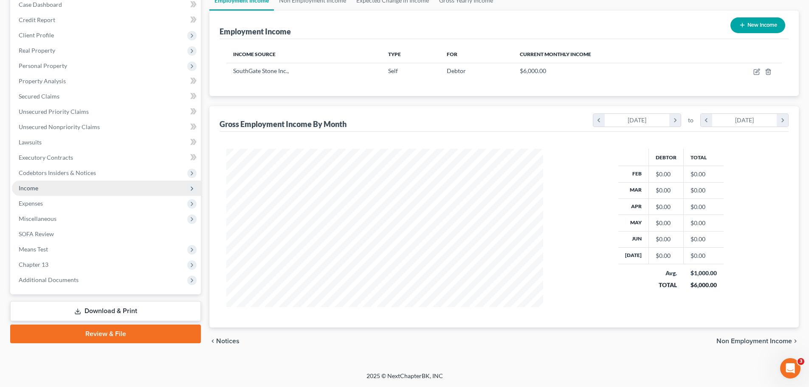
scroll to position [91, 0]
